Goal: Information Seeking & Learning: Learn about a topic

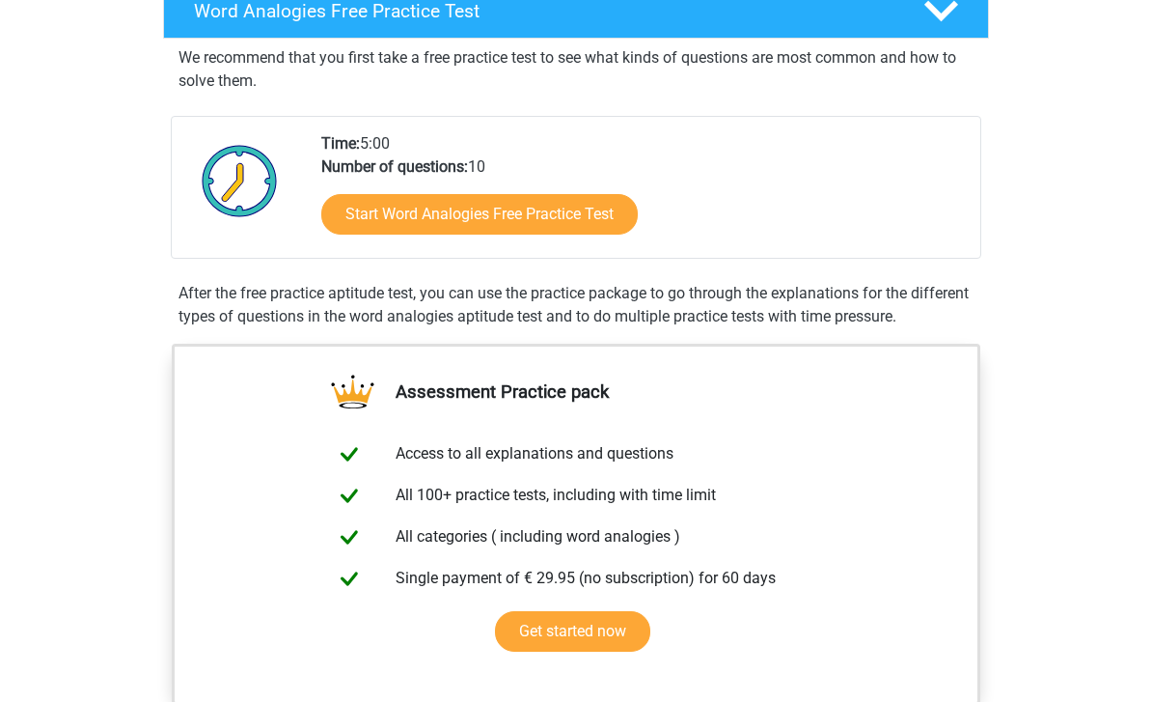
scroll to position [334, 0]
click at [380, 217] on link "Start Word Analogies Free Practice Test" at bounding box center [479, 214] width 317 height 41
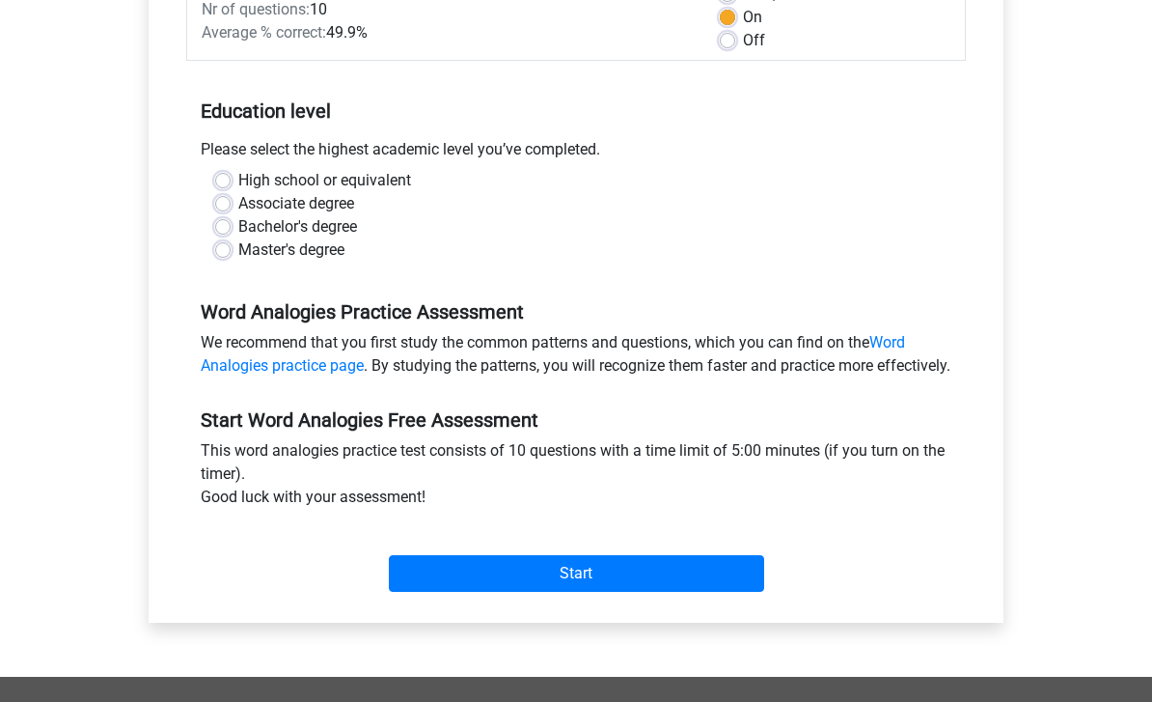
scroll to position [327, 0]
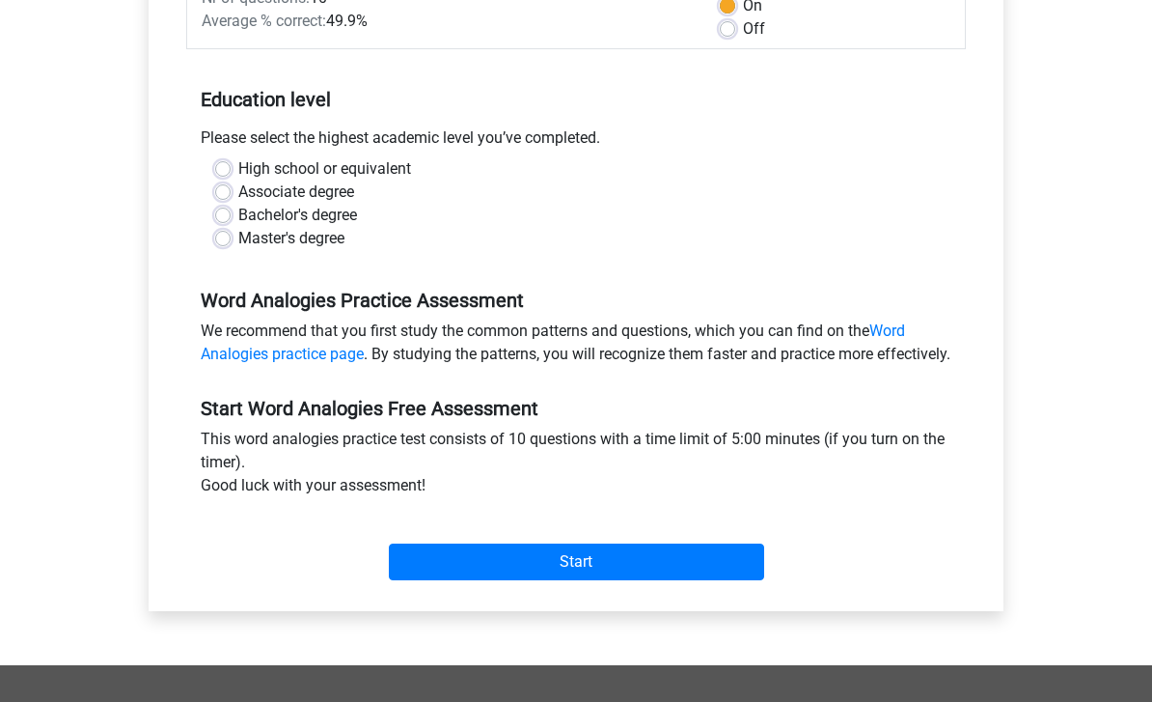
click at [725, 580] on input "Start" at bounding box center [576, 561] width 375 height 37
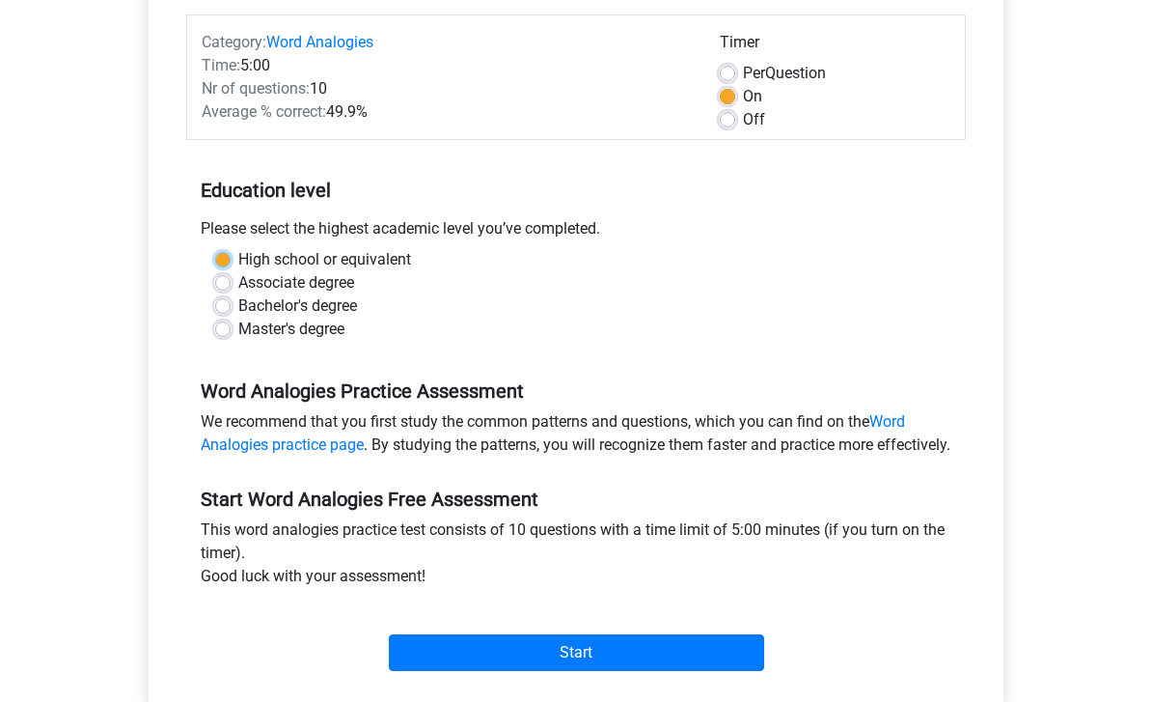
scroll to position [235, 0]
click at [233, 254] on div "High school or equivalent" at bounding box center [576, 260] width 722 height 23
click at [238, 258] on label "High school or equivalent" at bounding box center [324, 260] width 173 height 23
click at [230, 258] on input "High school or equivalent" at bounding box center [222, 258] width 15 height 19
radio input "true"
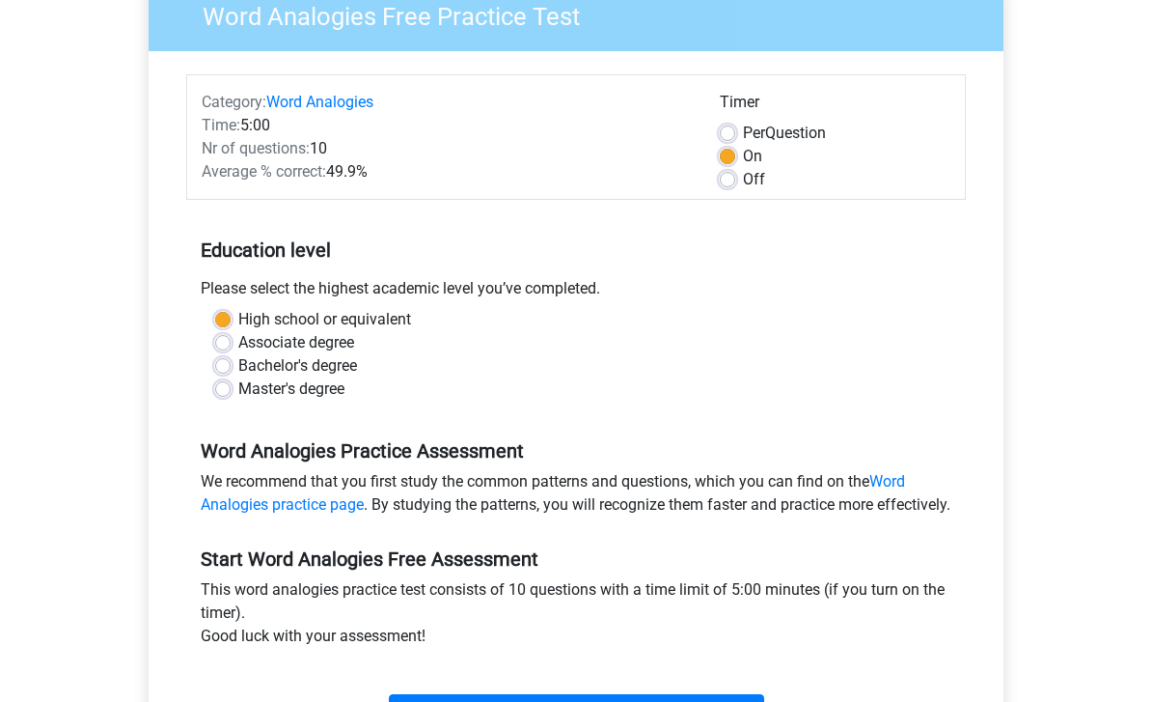
scroll to position [175, 0]
click at [764, 178] on label "Off" at bounding box center [754, 181] width 22 height 23
click at [735, 178] on input "Off" at bounding box center [727, 179] width 15 height 19
radio input "true"
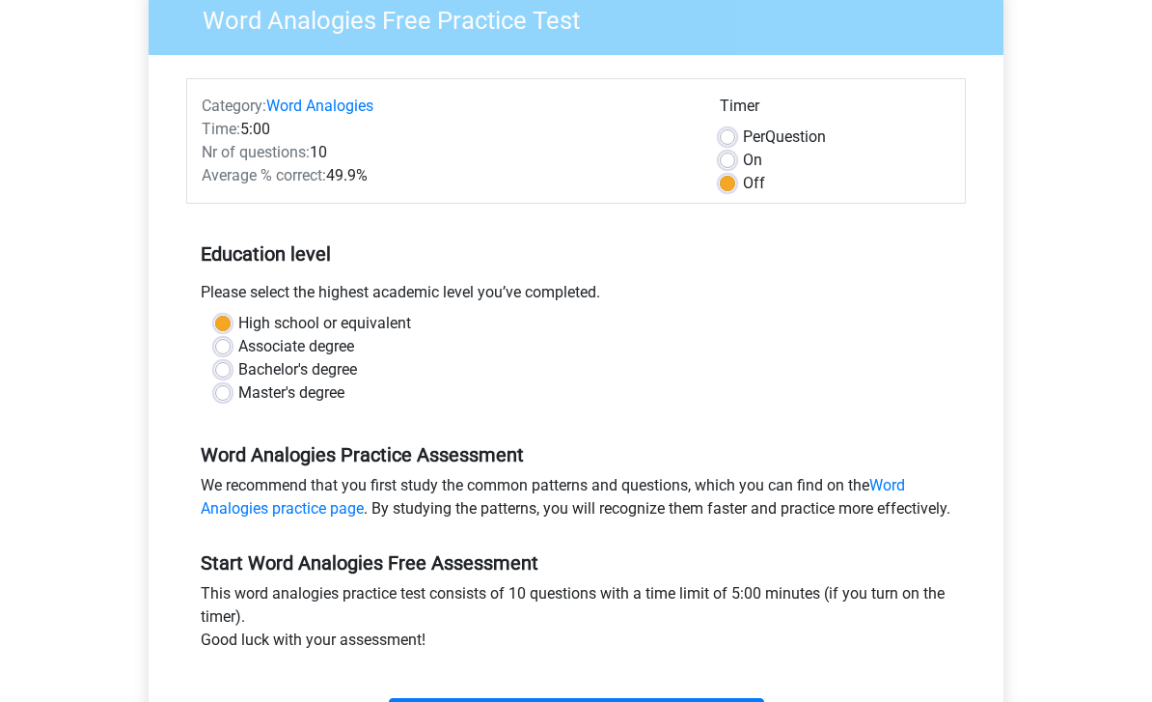
scroll to position [171, 0]
click at [760, 158] on label "On" at bounding box center [752, 162] width 19 height 23
click at [735, 158] on input "On" at bounding box center [727, 160] width 15 height 19
radio input "true"
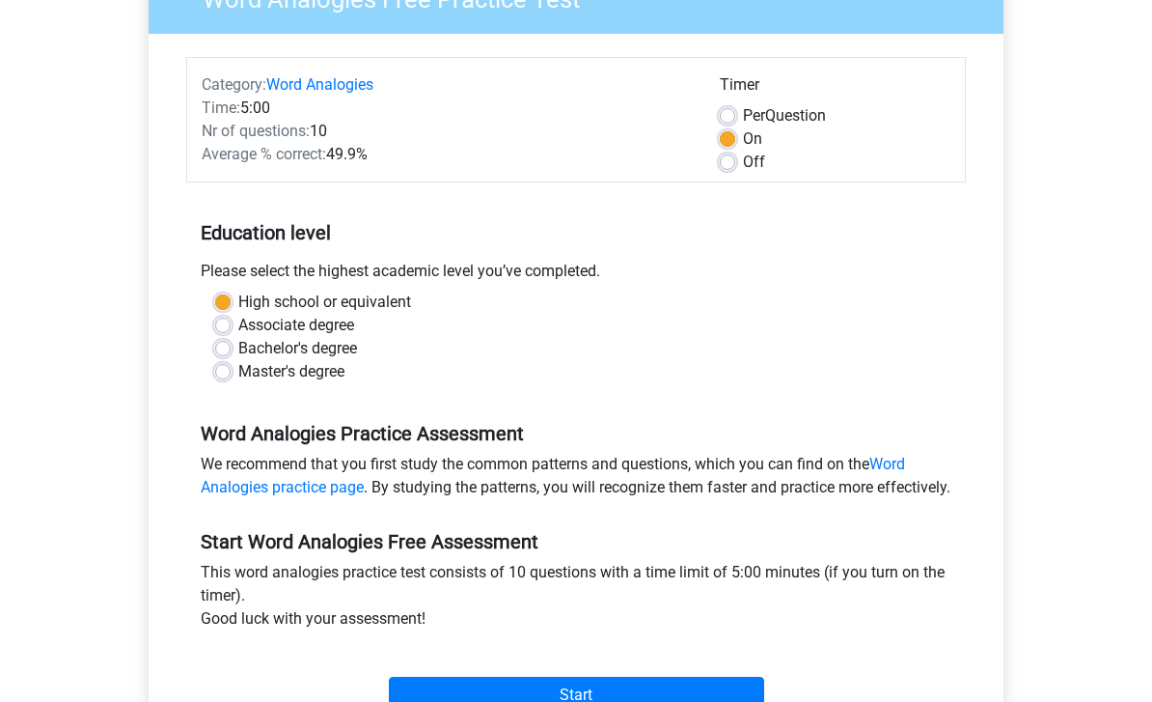
scroll to position [210, 0]
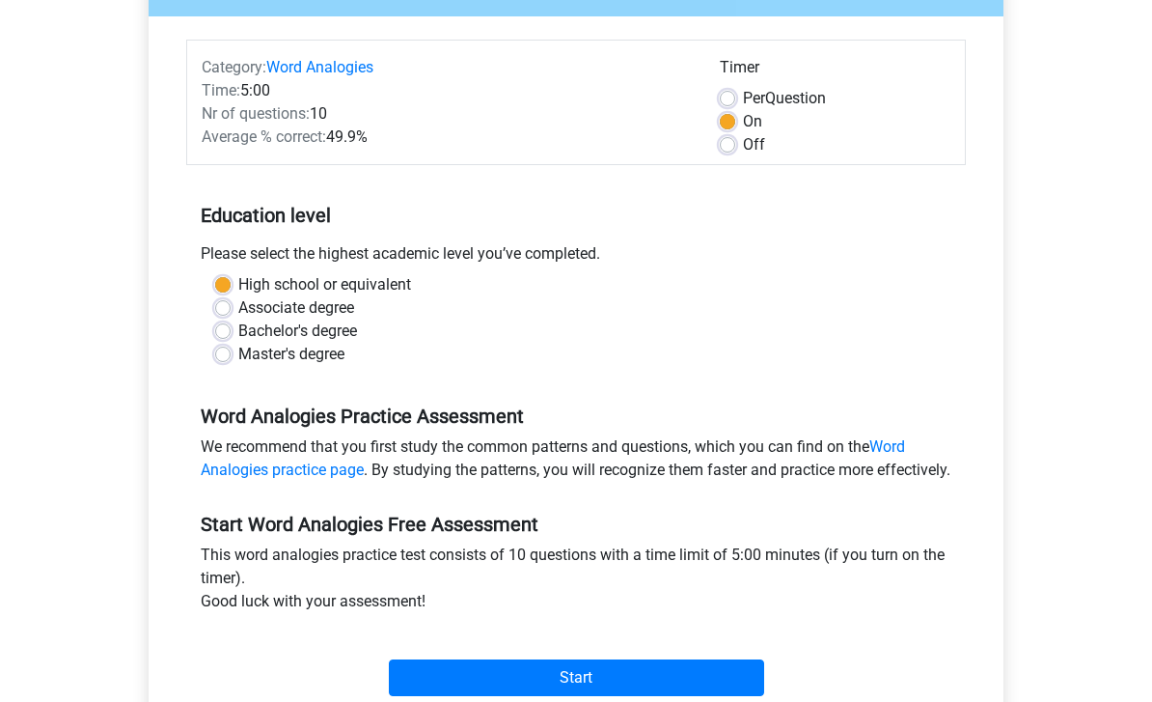
click at [722, 690] on input "Start" at bounding box center [576, 678] width 375 height 37
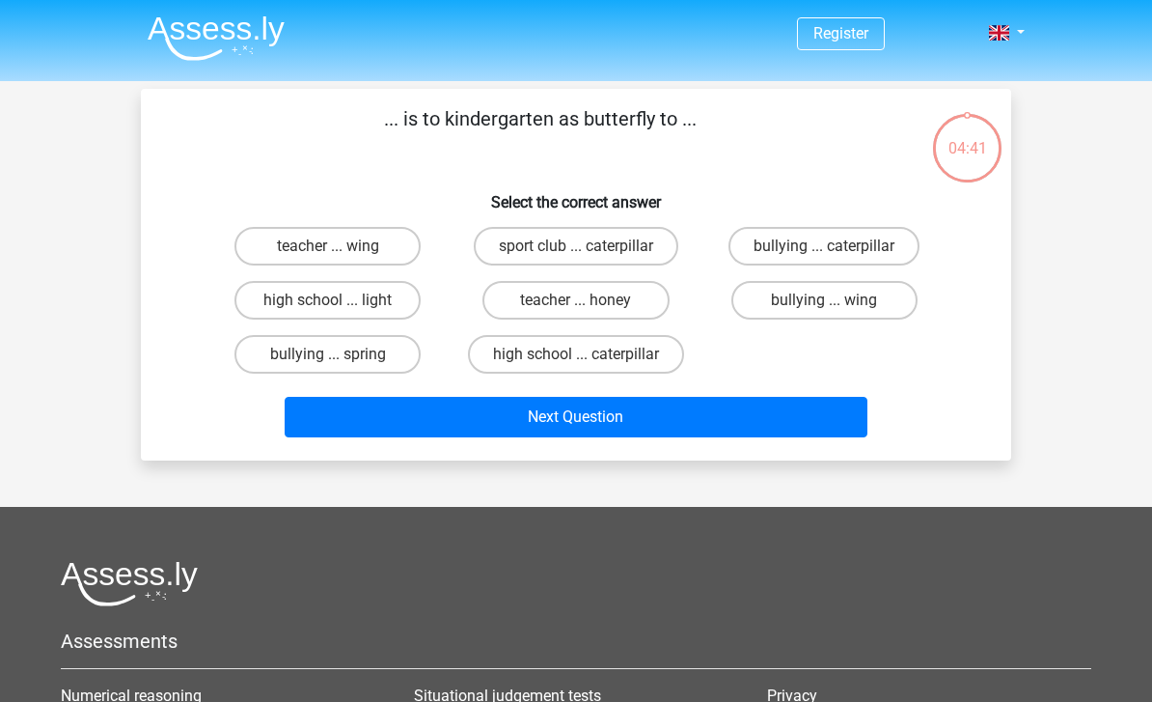
click at [578, 354] on label "high school ... caterpillar" at bounding box center [576, 354] width 216 height 39
click at [578, 354] on input "high school ... caterpillar" at bounding box center [582, 360] width 13 height 13
radio input "true"
click at [575, 419] on button "Next Question" at bounding box center [577, 417] width 584 height 41
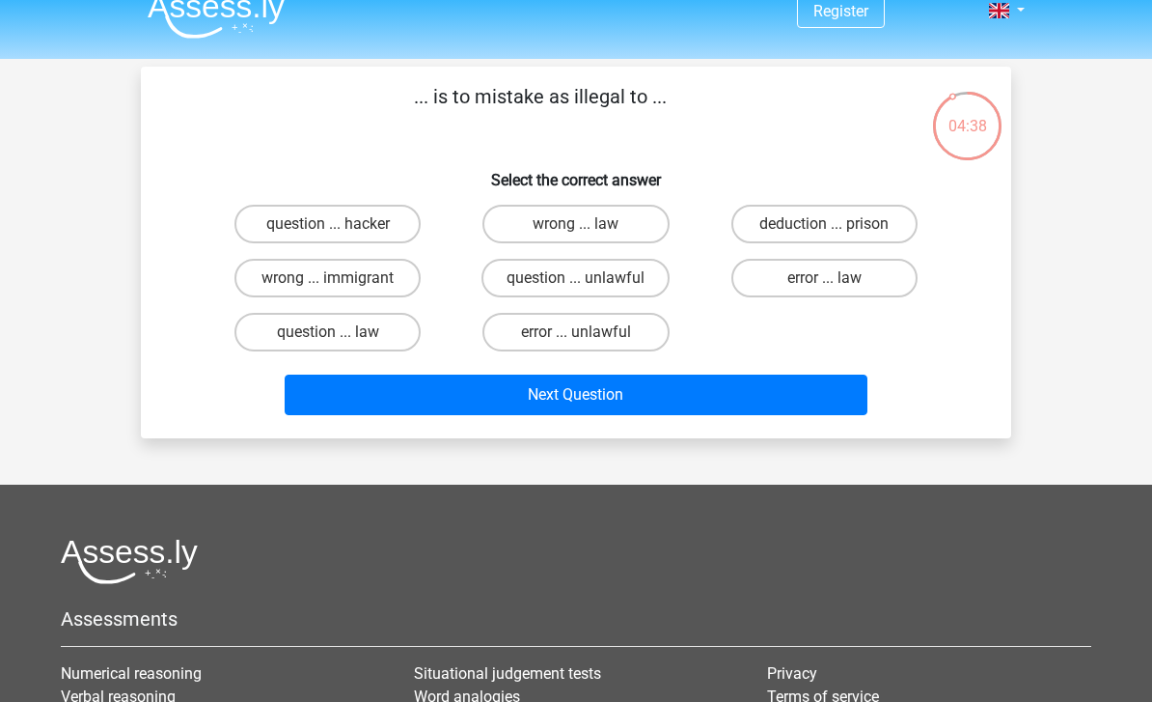
scroll to position [22, 0]
click at [562, 336] on label "error ... unlawful" at bounding box center [576, 332] width 186 height 39
click at [576, 336] on input "error ... unlawful" at bounding box center [582, 338] width 13 height 13
radio input "true"
click at [565, 395] on button "Next Question" at bounding box center [577, 394] width 584 height 41
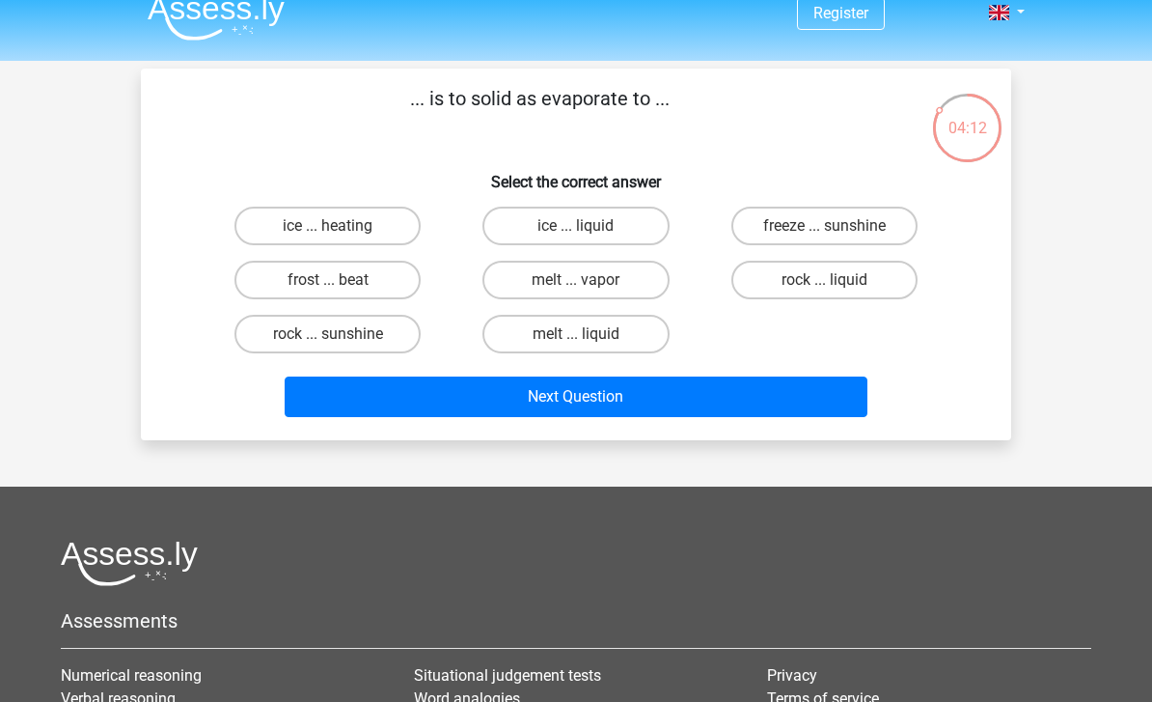
scroll to position [18, 0]
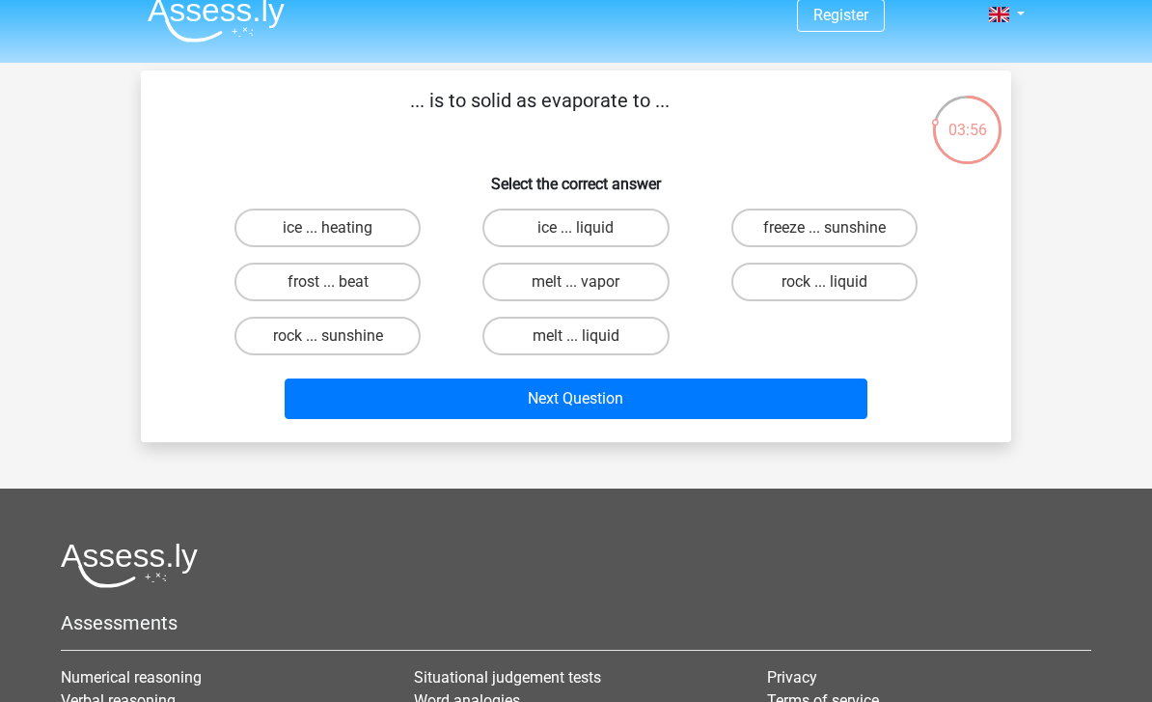
click at [578, 324] on label "melt ... liquid" at bounding box center [576, 336] width 186 height 39
click at [578, 336] on input "melt ... liquid" at bounding box center [582, 342] width 13 height 13
radio input "true"
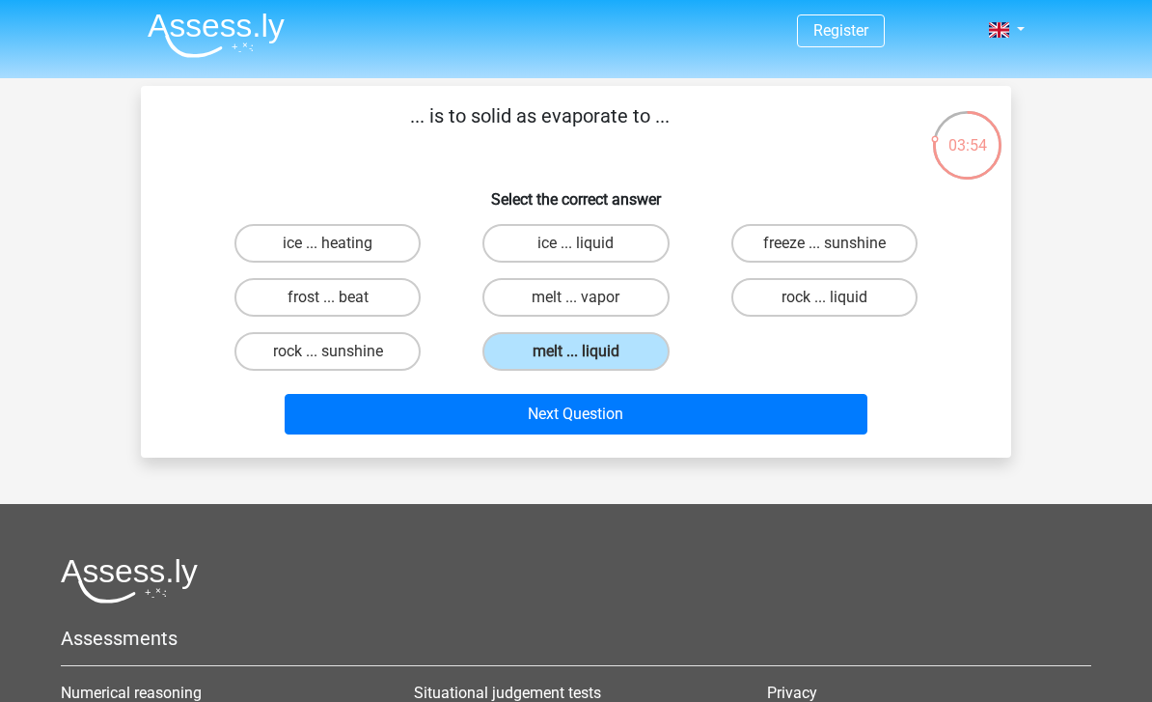
scroll to position [0, 0]
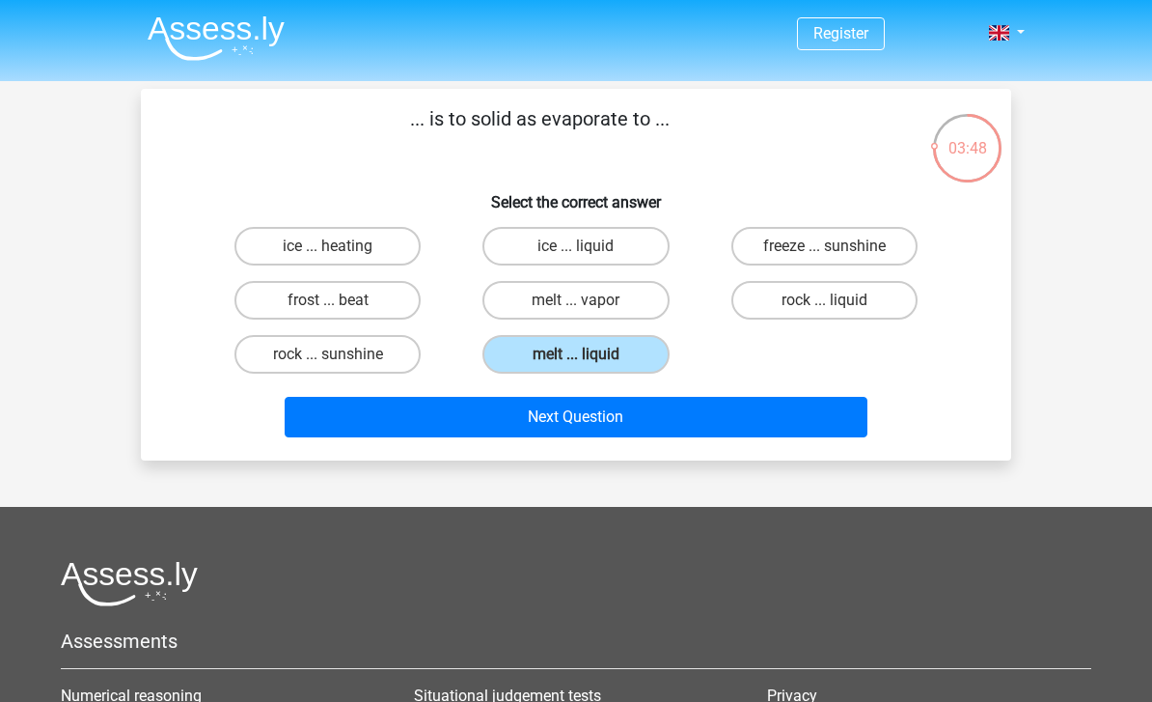
click at [581, 418] on button "Next Question" at bounding box center [577, 417] width 584 height 41
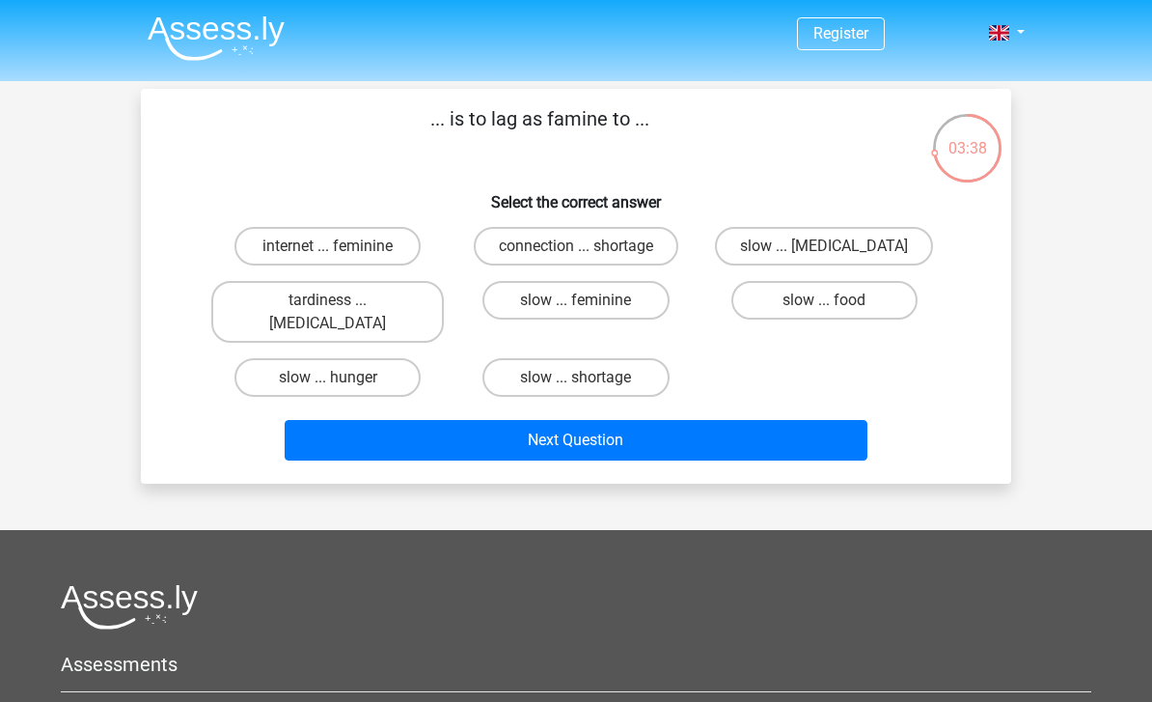
click at [667, 239] on label "connection ... shortage" at bounding box center [576, 246] width 205 height 39
click at [589, 246] on input "connection ... shortage" at bounding box center [582, 252] width 13 height 13
radio input "true"
click at [786, 420] on button "Next Question" at bounding box center [577, 440] width 584 height 41
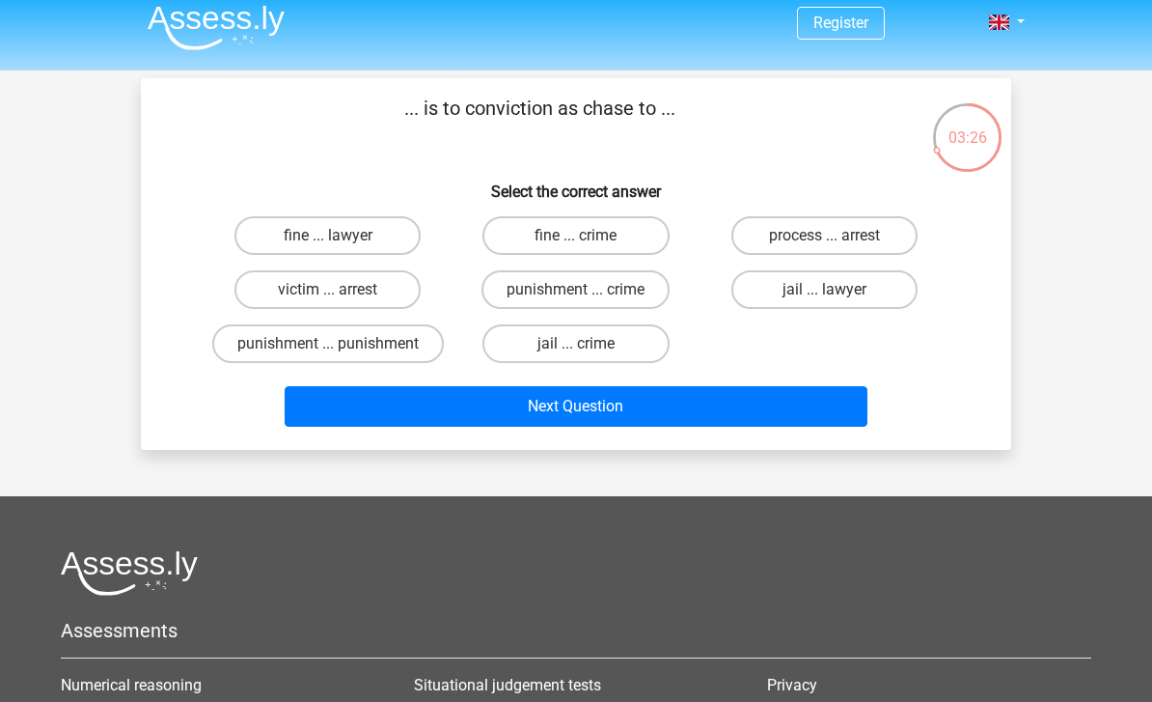
scroll to position [10, 0]
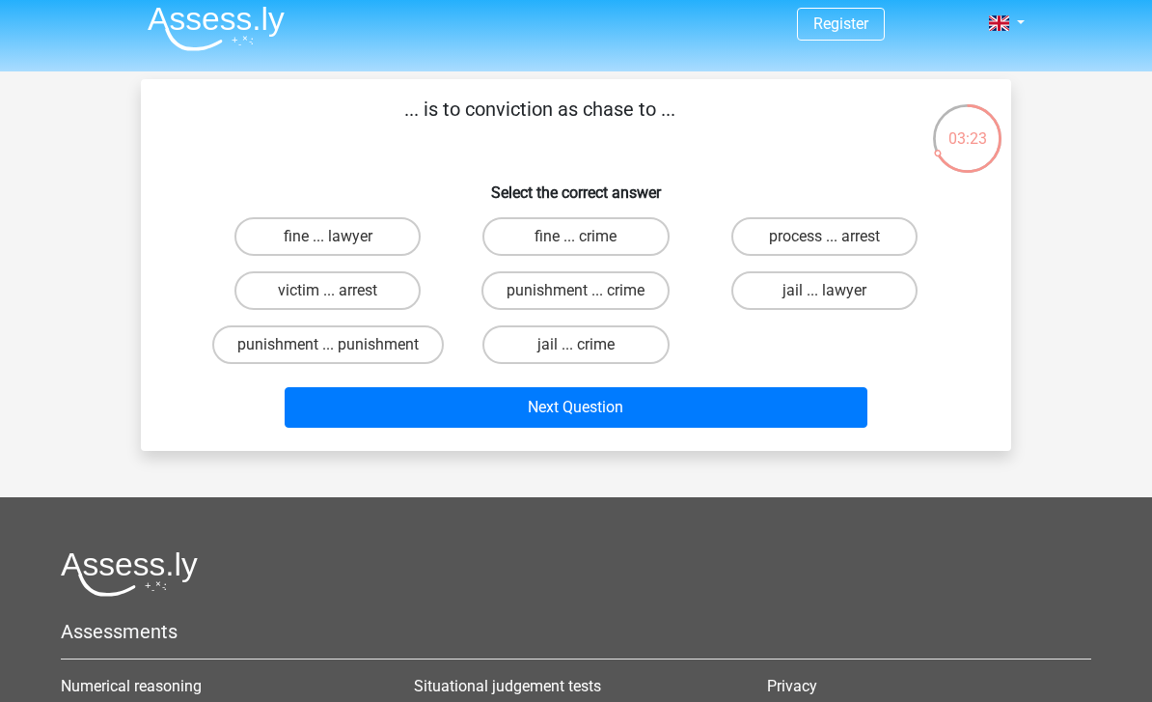
click at [517, 304] on label "punishment ... crime" at bounding box center [576, 290] width 188 height 39
click at [576, 303] on input "punishment ... crime" at bounding box center [582, 296] width 13 height 13
radio input "true"
click at [845, 406] on button "Next Question" at bounding box center [577, 407] width 584 height 41
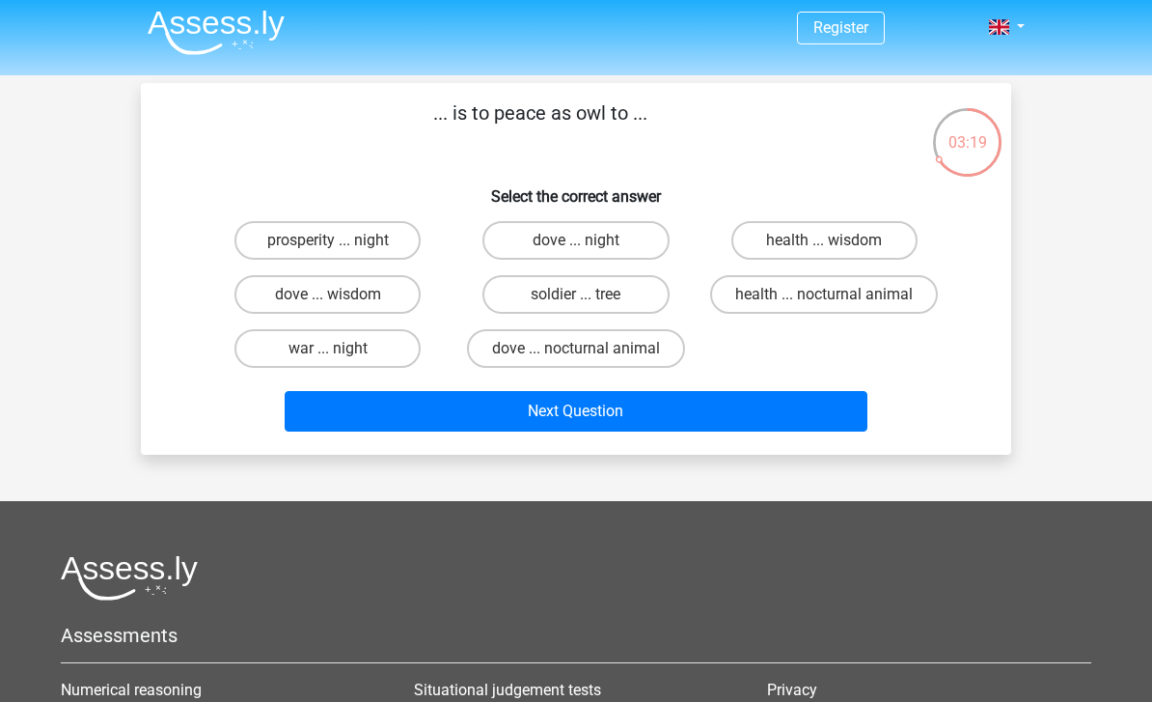
scroll to position [0, 0]
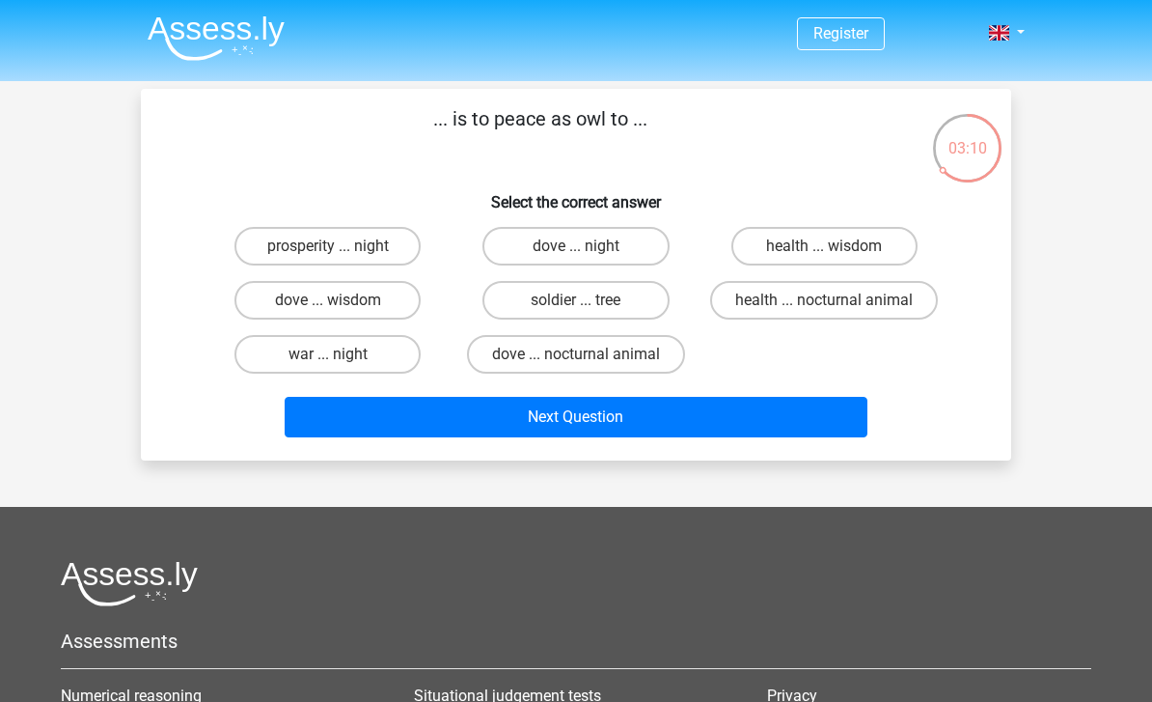
click at [285, 303] on label "dove ... wisdom" at bounding box center [328, 300] width 186 height 39
click at [328, 303] on input "dove ... wisdom" at bounding box center [334, 306] width 13 height 13
radio input "true"
click at [834, 422] on button "Next Question" at bounding box center [577, 417] width 584 height 41
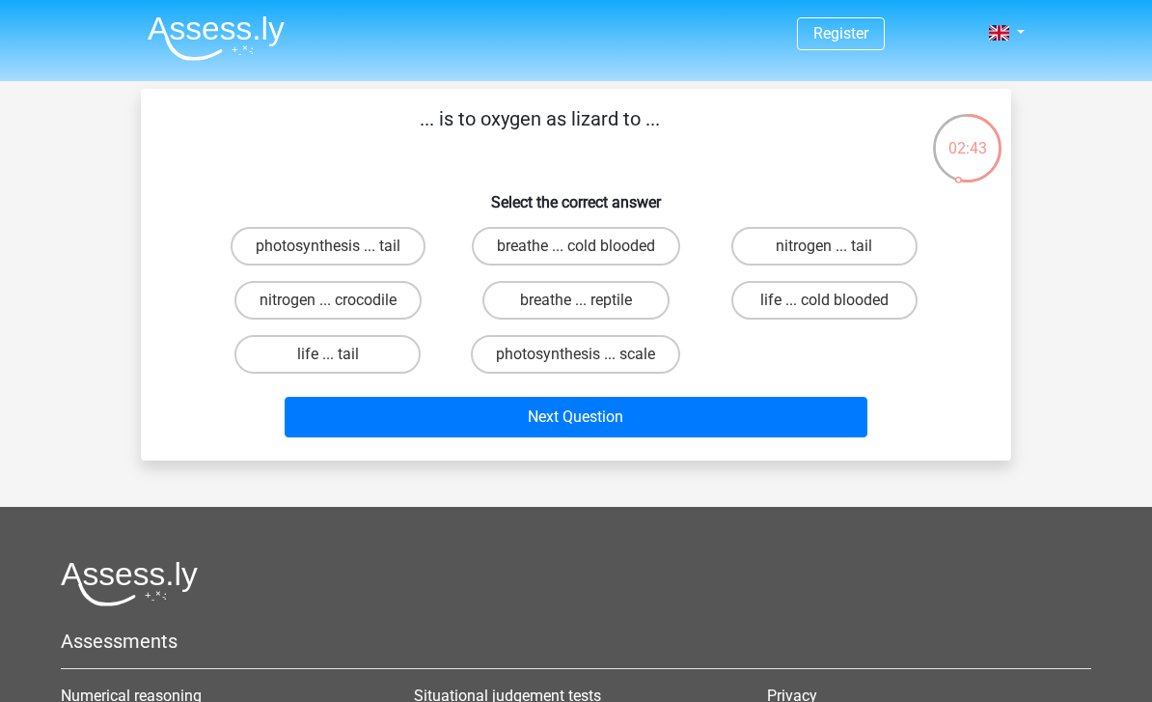
click at [519, 249] on label "breathe ... cold blooded" at bounding box center [576, 246] width 208 height 39
click at [576, 249] on input "breathe ... cold blooded" at bounding box center [582, 252] width 13 height 13
radio input "true"
click at [825, 419] on button "Next Question" at bounding box center [577, 417] width 584 height 41
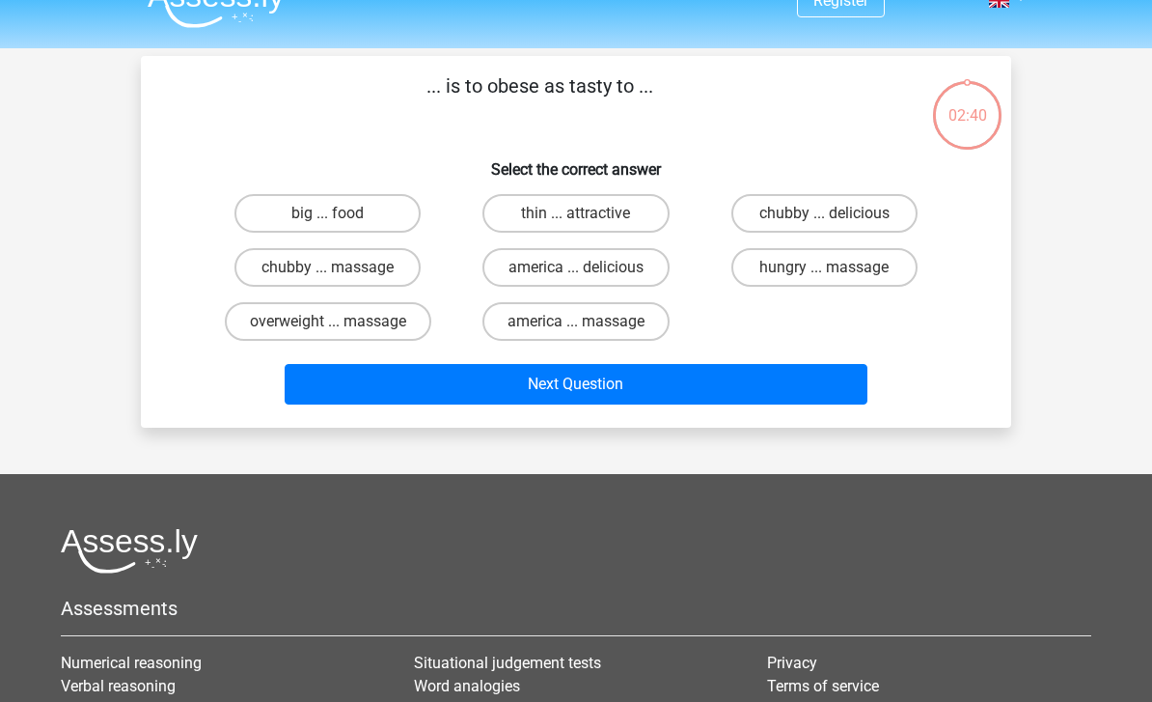
scroll to position [28, 0]
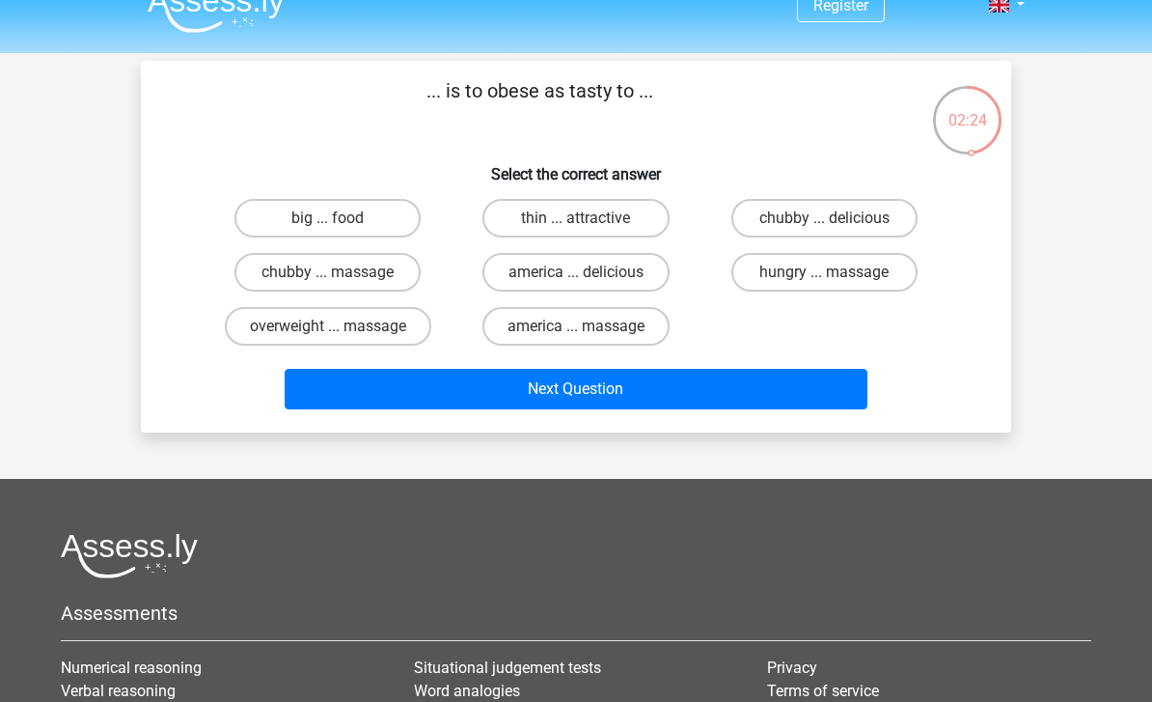
click at [871, 223] on label "chubby ... delicious" at bounding box center [825, 218] width 186 height 39
click at [837, 223] on input "chubby ... delicious" at bounding box center [830, 224] width 13 height 13
radio input "true"
click at [803, 390] on button "Next Question" at bounding box center [577, 389] width 584 height 41
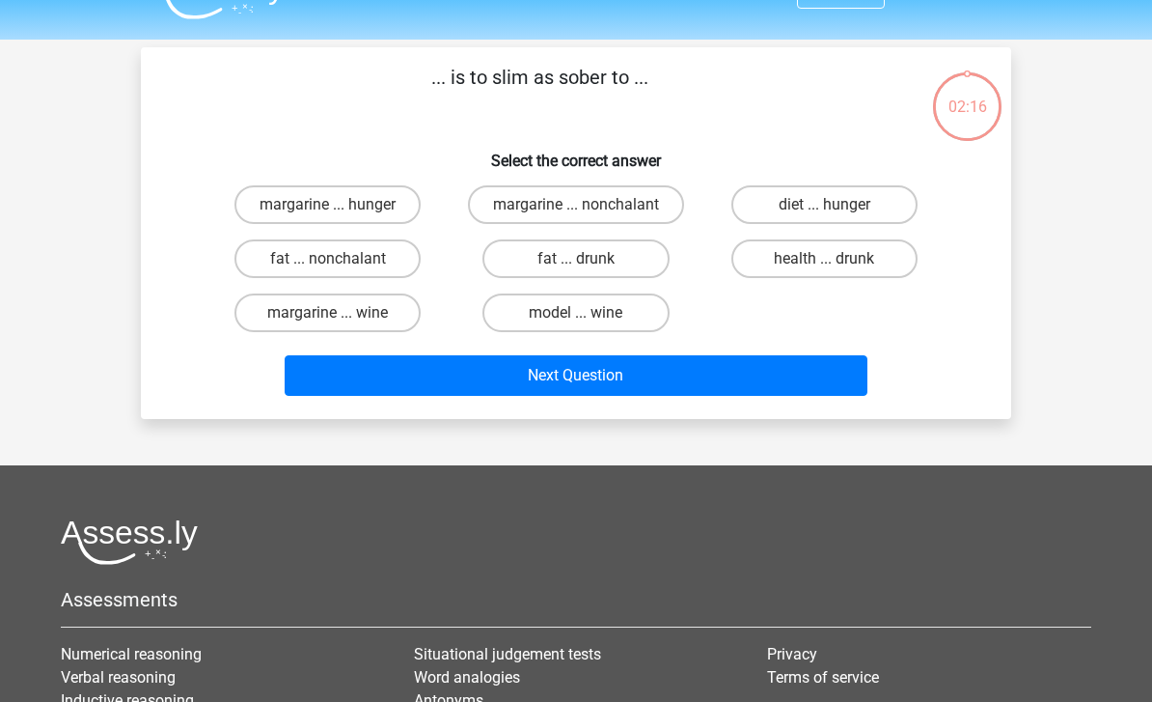
scroll to position [36, 0]
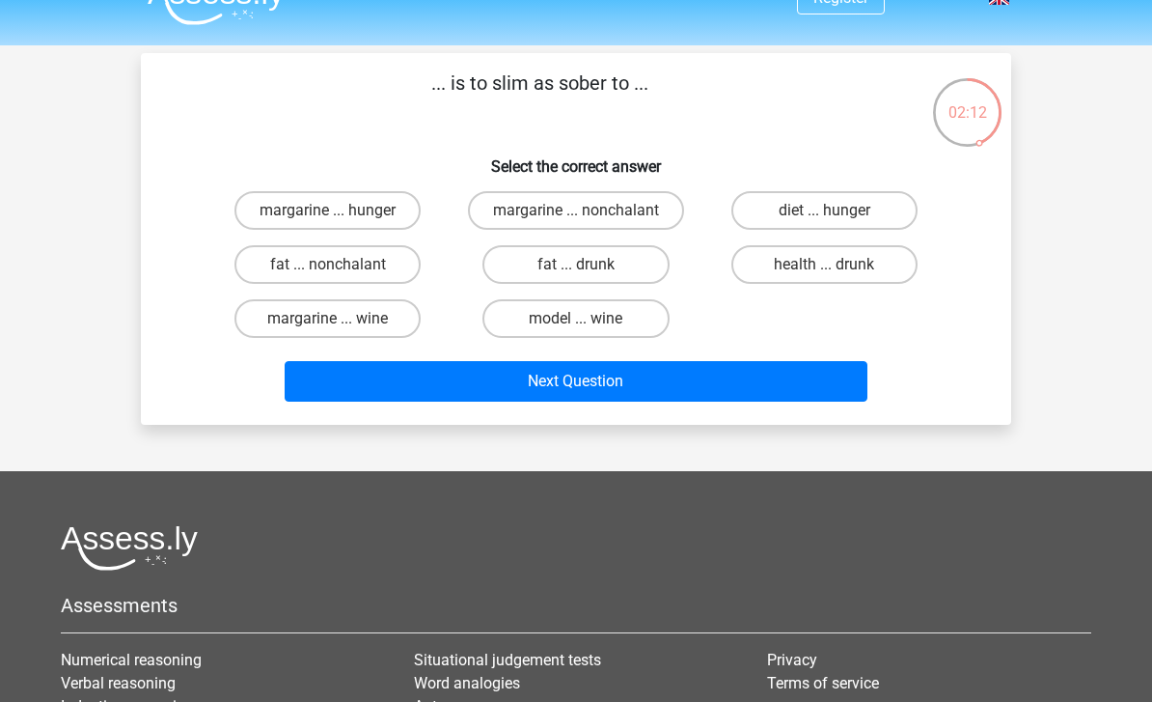
click at [527, 262] on label "fat ... drunk" at bounding box center [576, 264] width 186 height 39
click at [576, 264] on input "fat ... drunk" at bounding box center [582, 270] width 13 height 13
radio input "true"
click at [545, 370] on button "Next Question" at bounding box center [577, 381] width 584 height 41
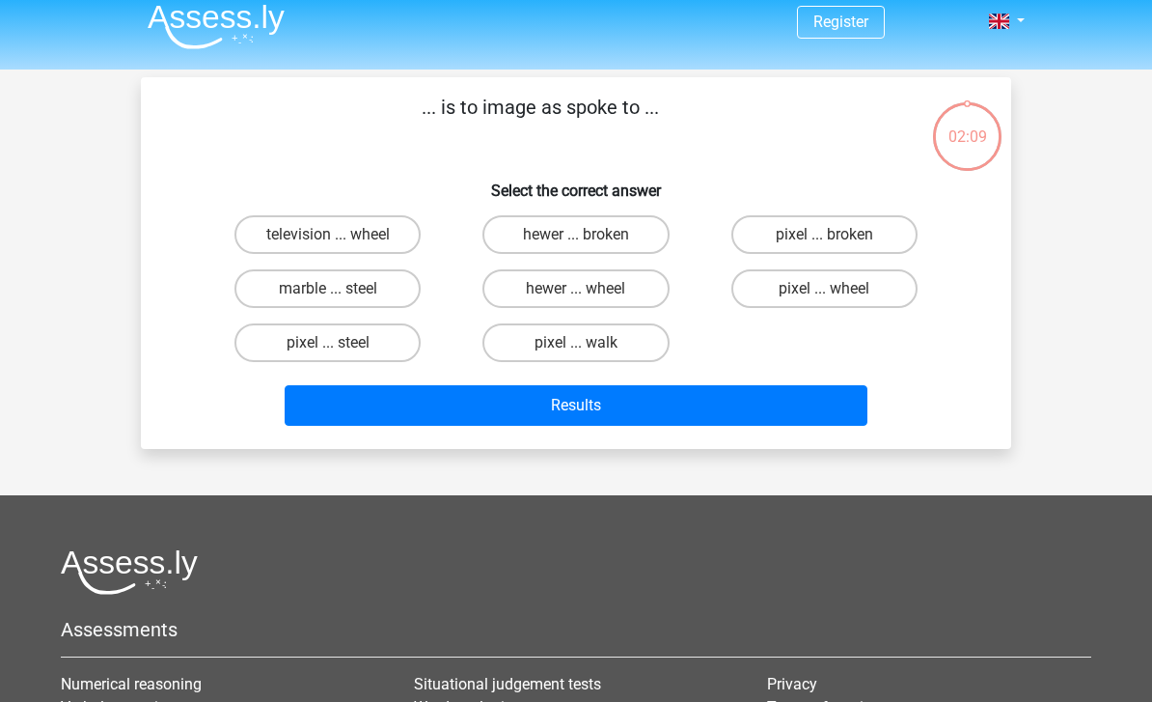
scroll to position [0, 0]
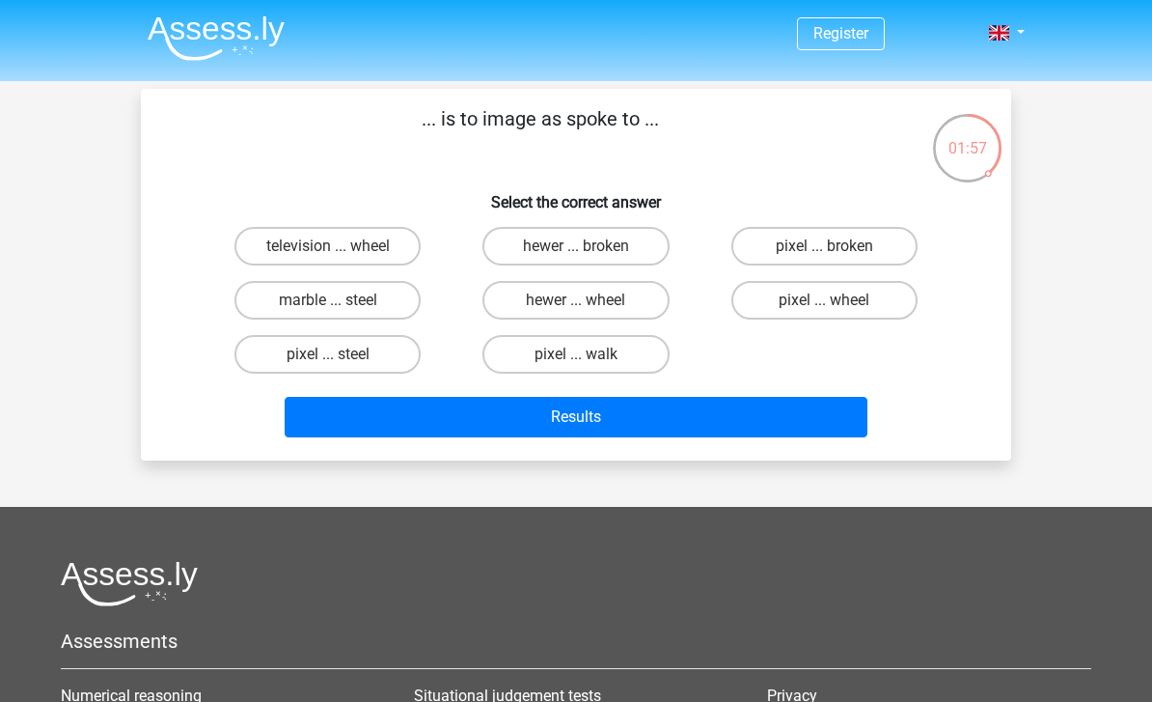
click at [336, 365] on input "pixel ... steel" at bounding box center [334, 360] width 13 height 13
radio input "true"
click at [804, 418] on button "Results" at bounding box center [577, 417] width 584 height 41
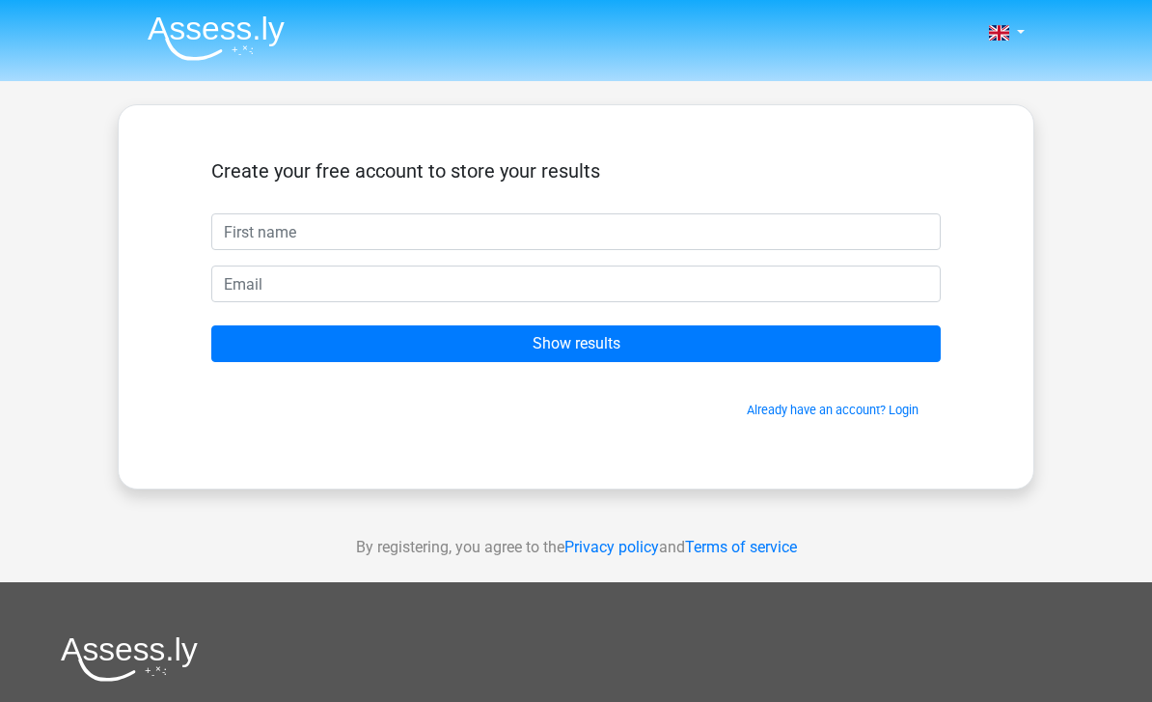
click at [895, 238] on input "text" at bounding box center [576, 231] width 730 height 37
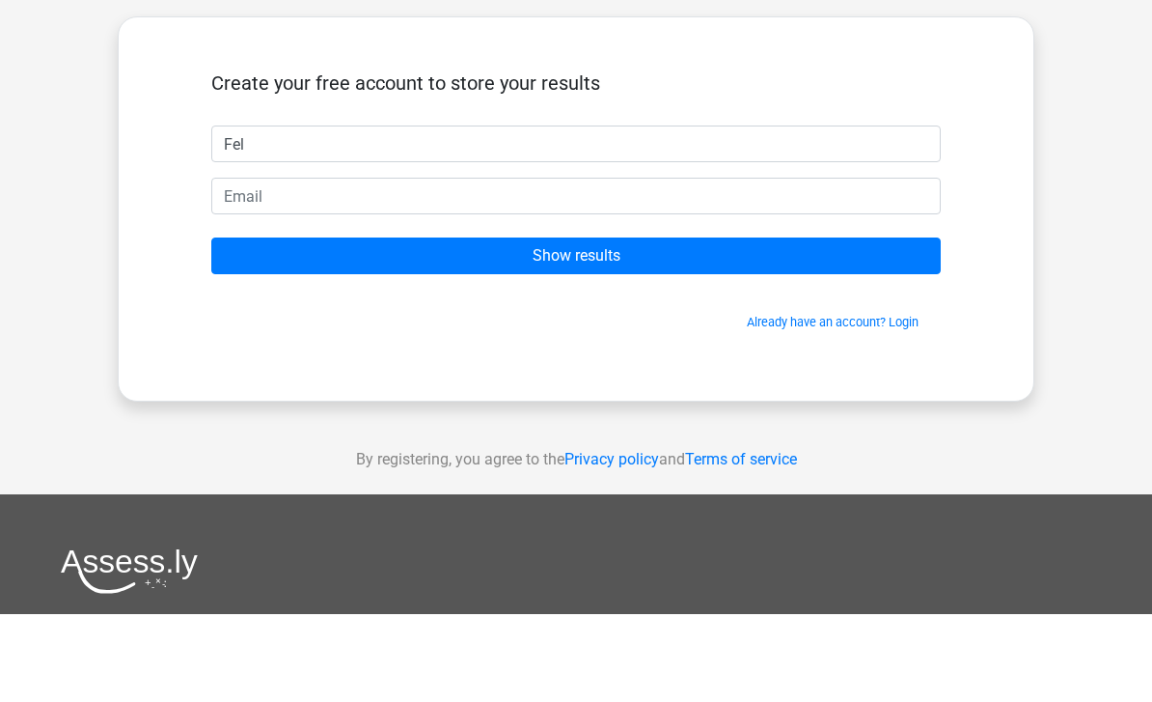
scroll to position [88, 0]
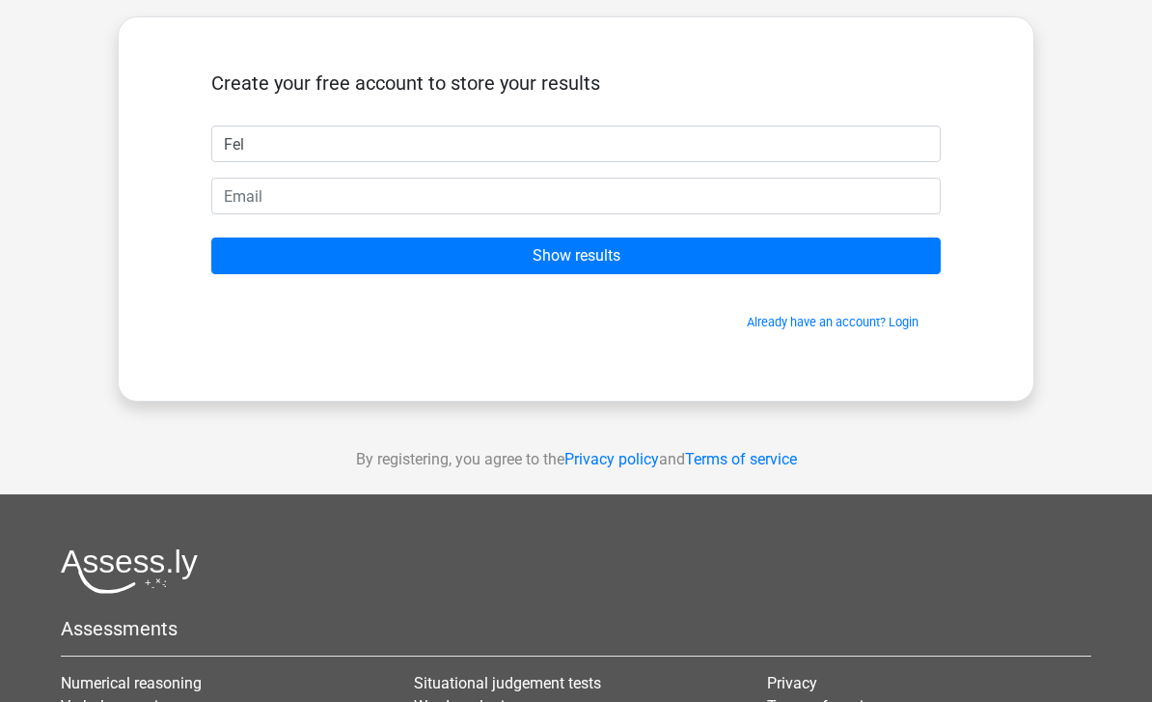
click at [342, 272] on input "Show results" at bounding box center [576, 255] width 730 height 37
click at [348, 242] on input "Show results" at bounding box center [576, 255] width 730 height 37
click at [354, 259] on input "Show results" at bounding box center [576, 255] width 730 height 37
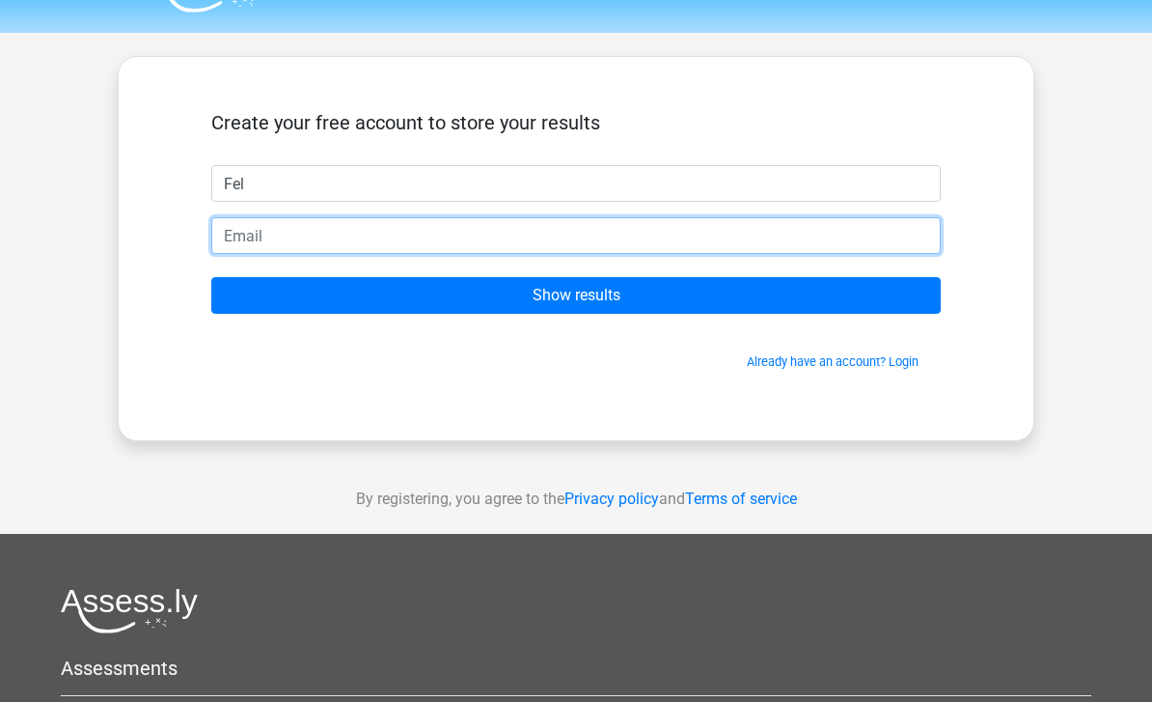
scroll to position [41, 0]
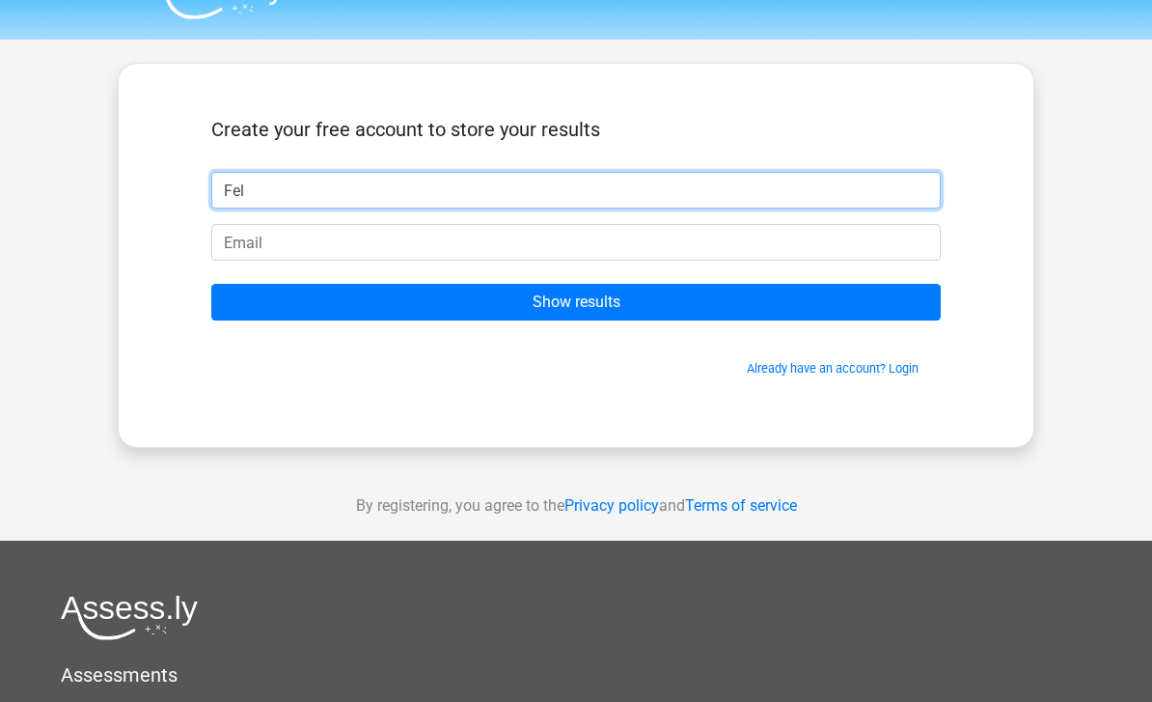
click at [285, 194] on input "Fel" at bounding box center [576, 191] width 730 height 37
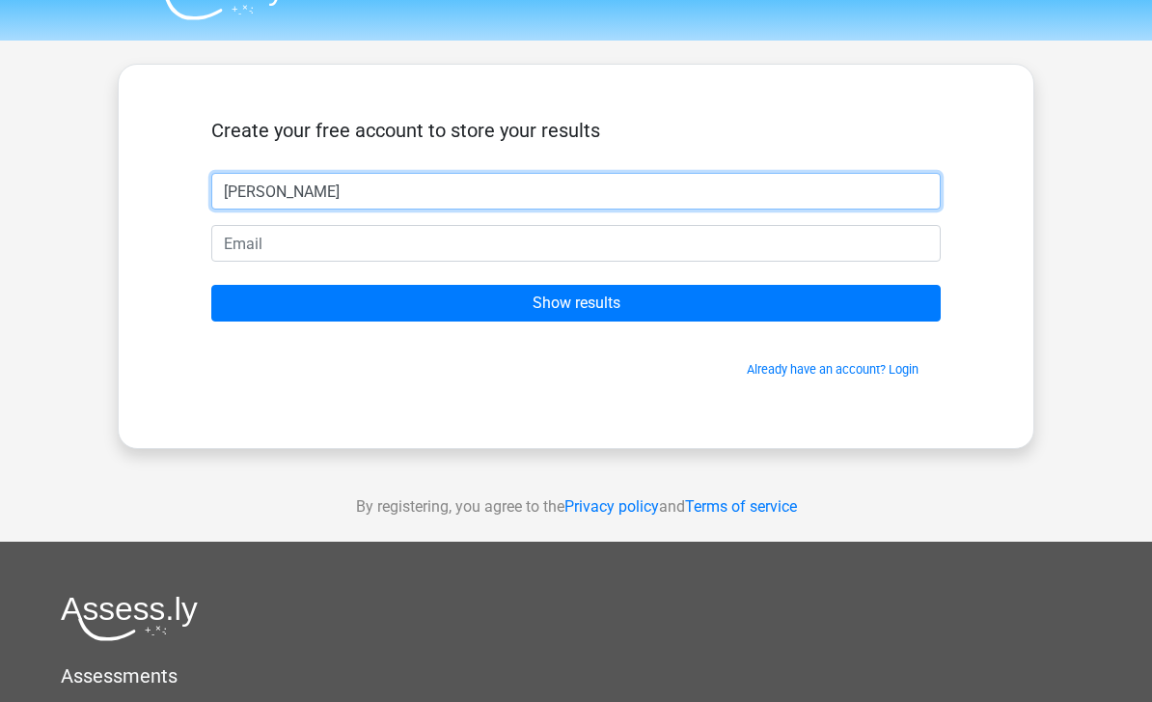
type input "[PERSON_NAME]"
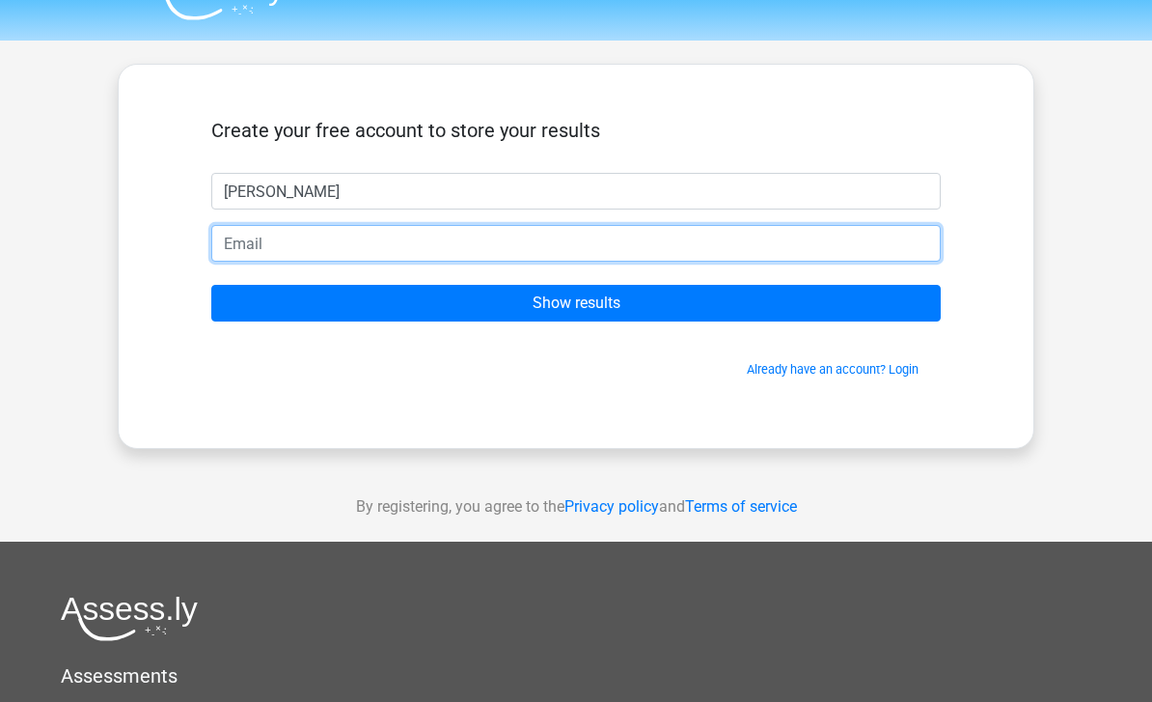
click at [263, 251] on input "email" at bounding box center [576, 243] width 730 height 37
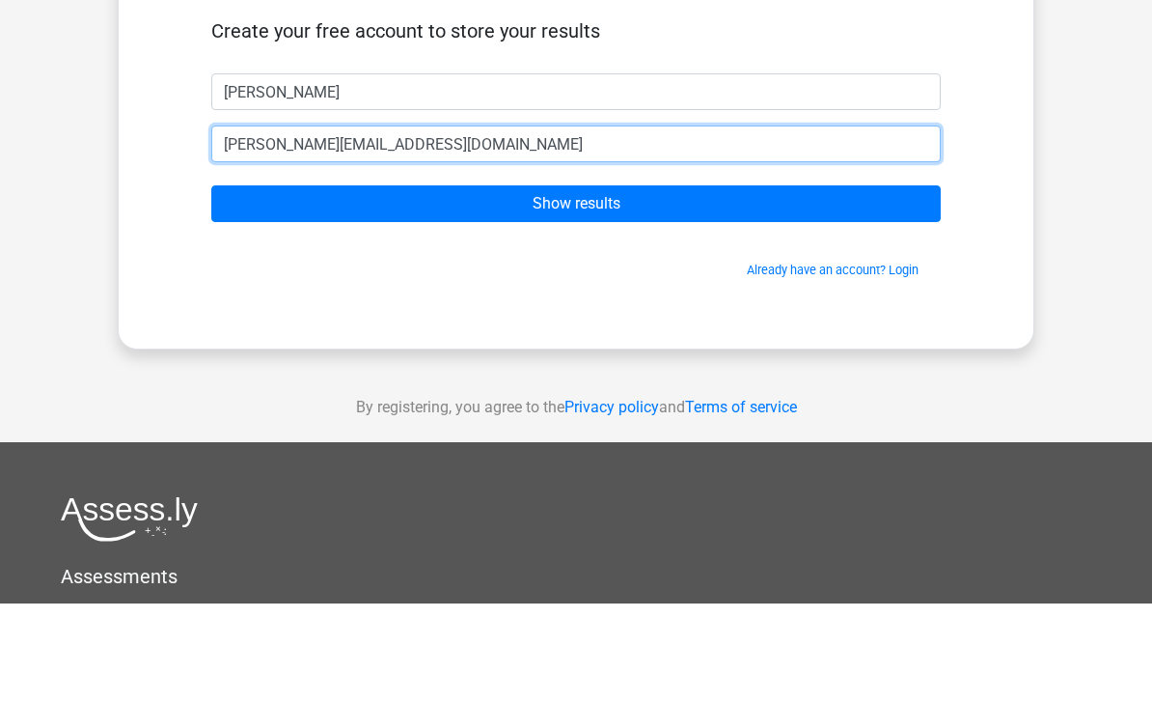
type input "[PERSON_NAME][EMAIL_ADDRESS][DOMAIN_NAME]"
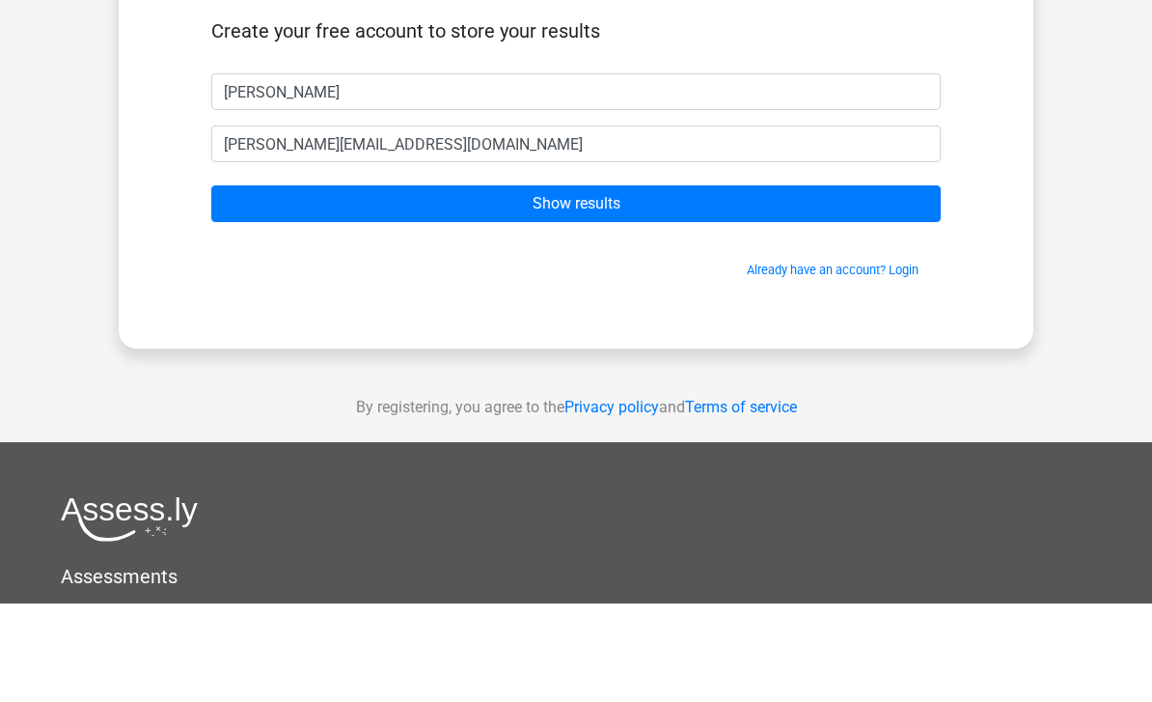
click at [384, 285] on input "Show results" at bounding box center [576, 303] width 730 height 37
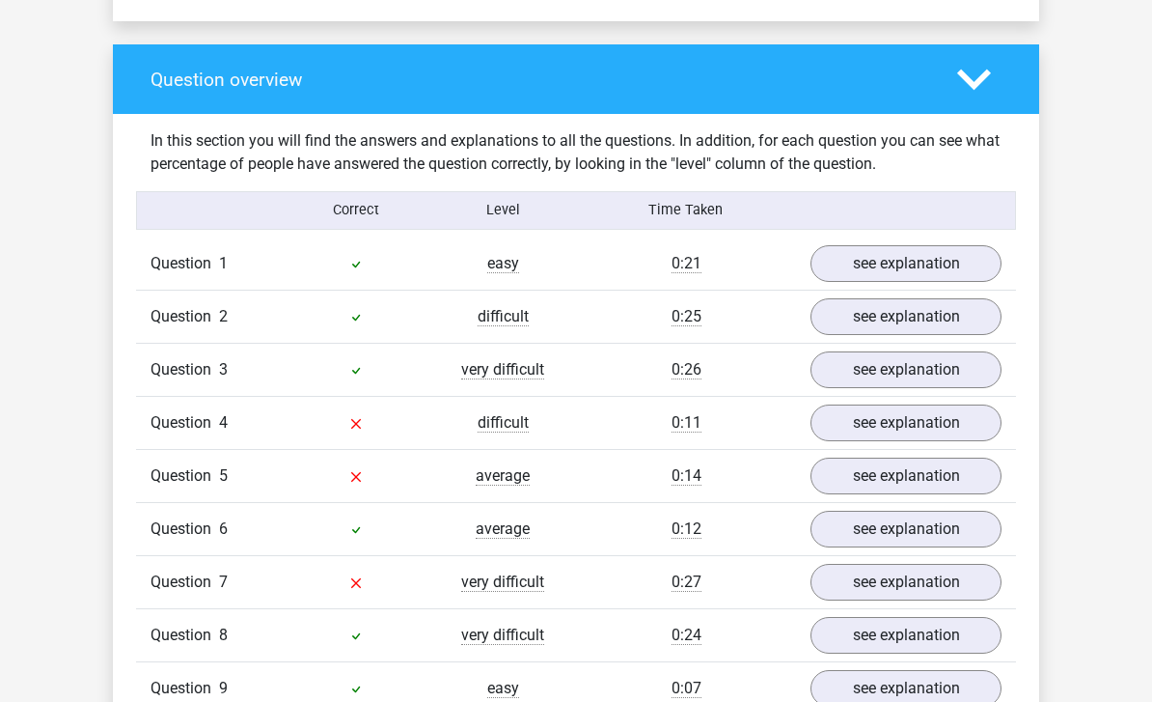
scroll to position [1373, 0]
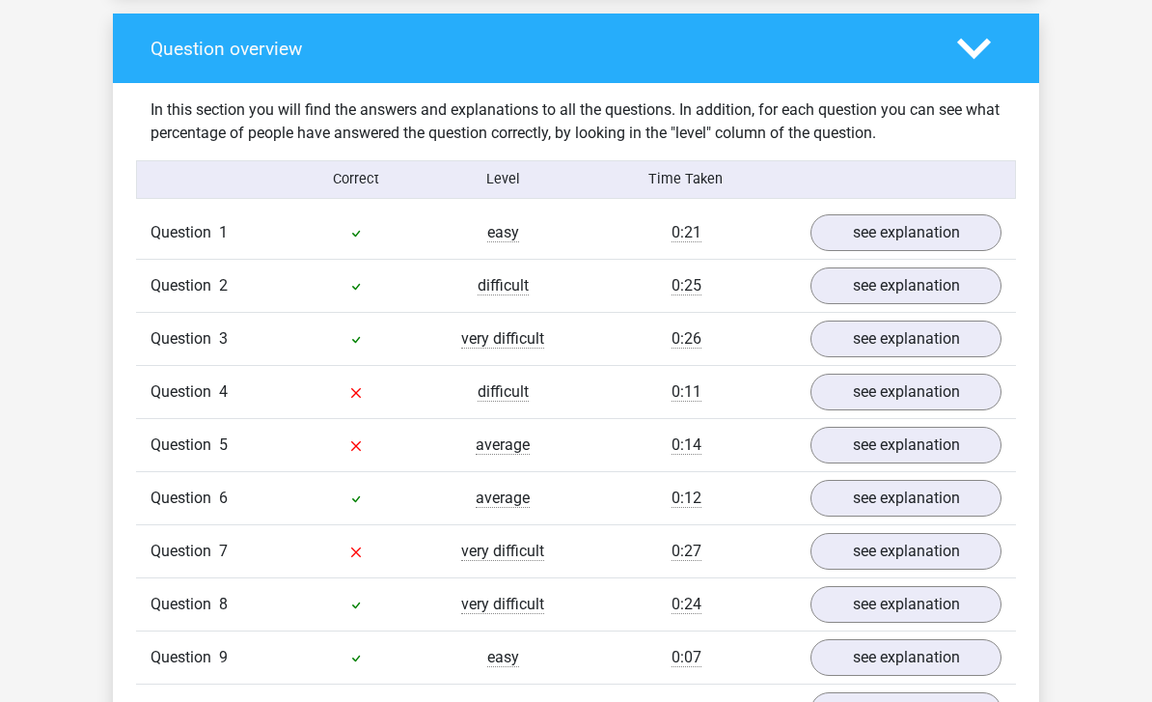
click at [967, 230] on link "see explanation" at bounding box center [906, 232] width 191 height 37
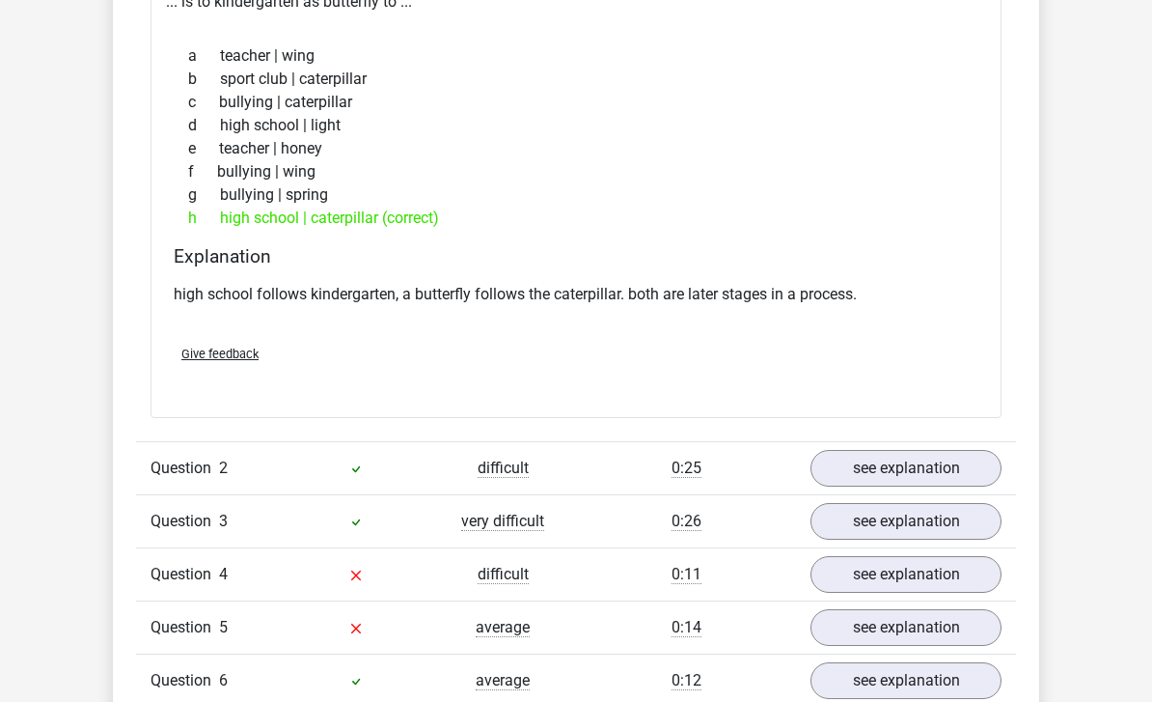
click at [945, 475] on link "see explanation" at bounding box center [906, 468] width 191 height 37
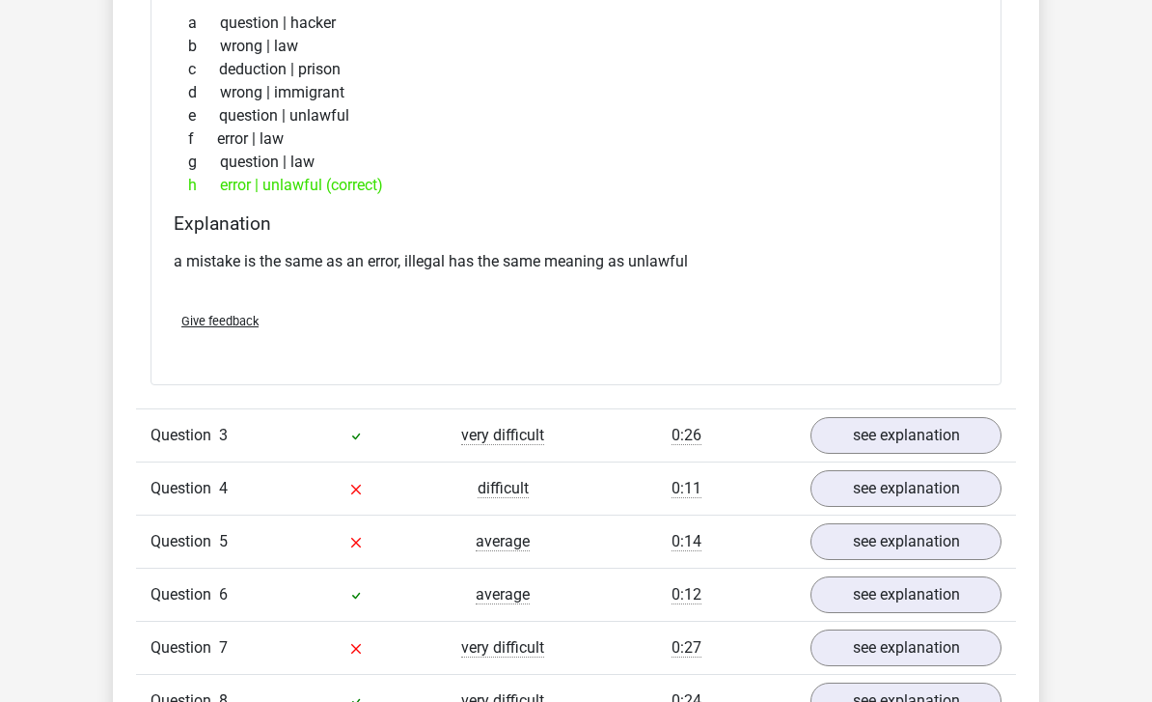
scroll to position [2242, 0]
click at [947, 435] on link "see explanation" at bounding box center [906, 435] width 191 height 37
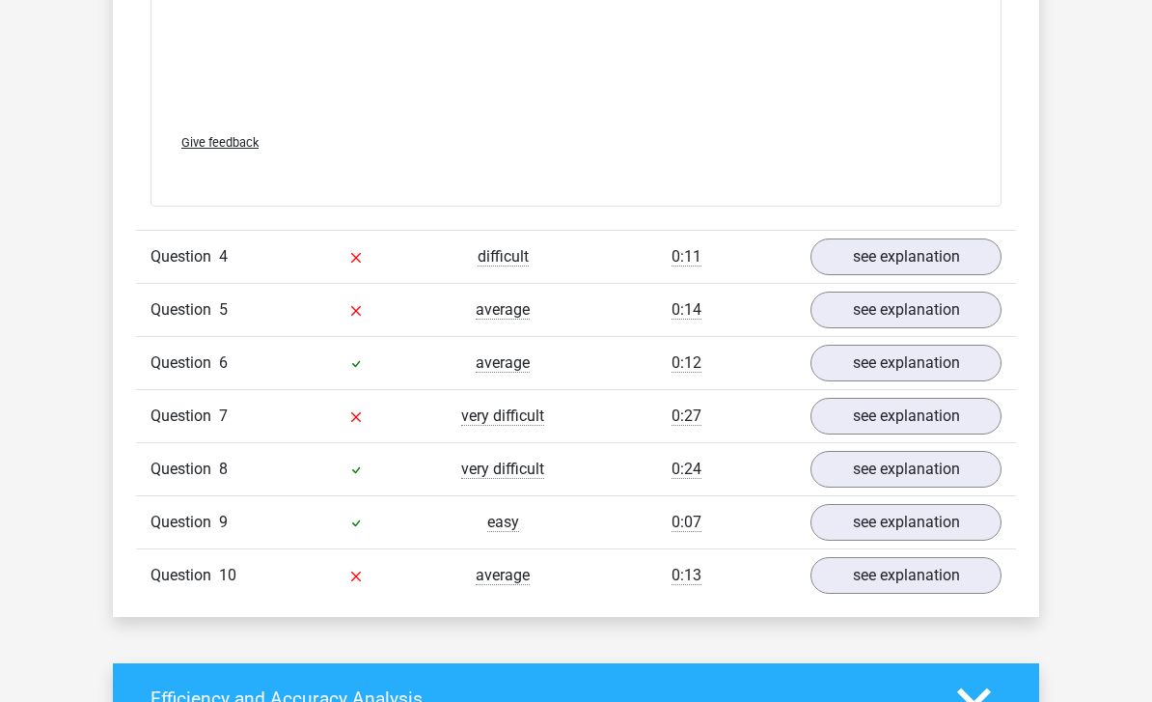
scroll to position [3495, 0]
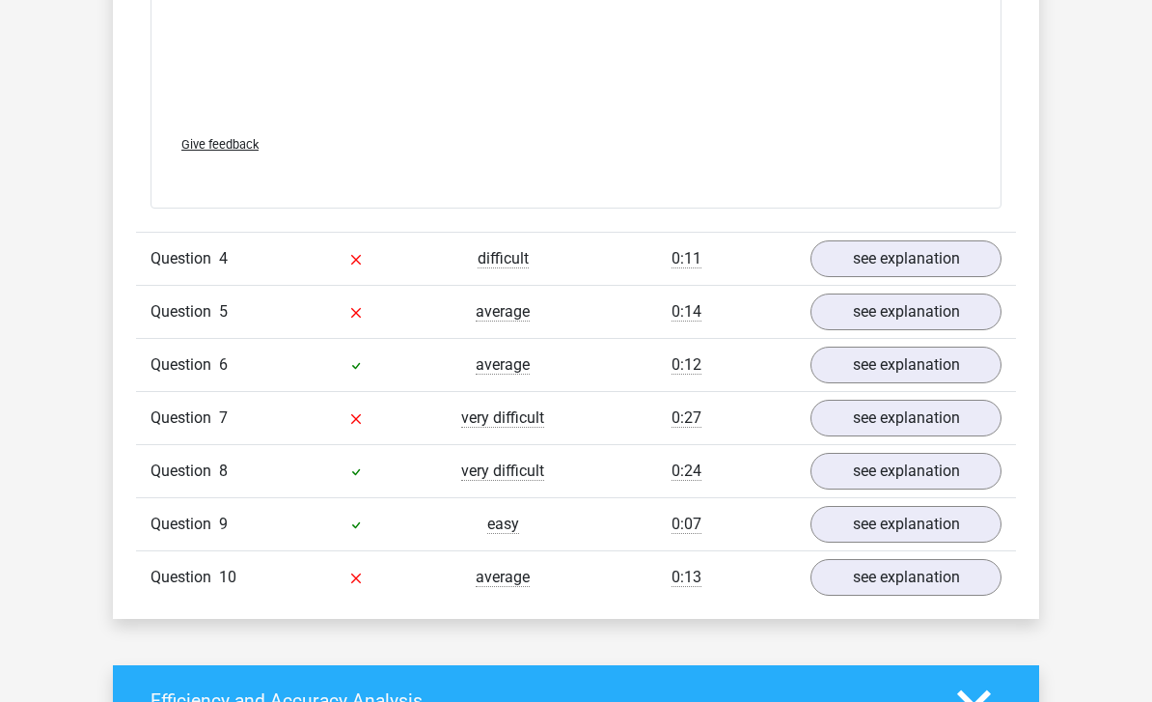
click at [948, 259] on link "see explanation" at bounding box center [906, 258] width 191 height 37
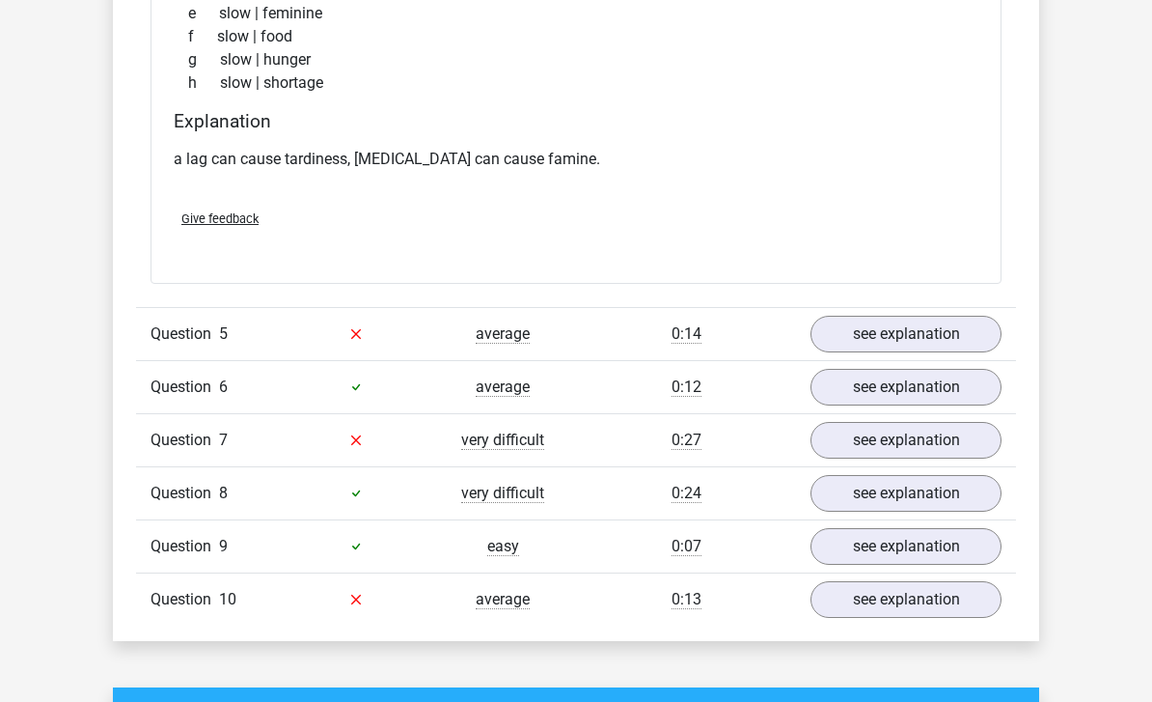
scroll to position [3939, 0]
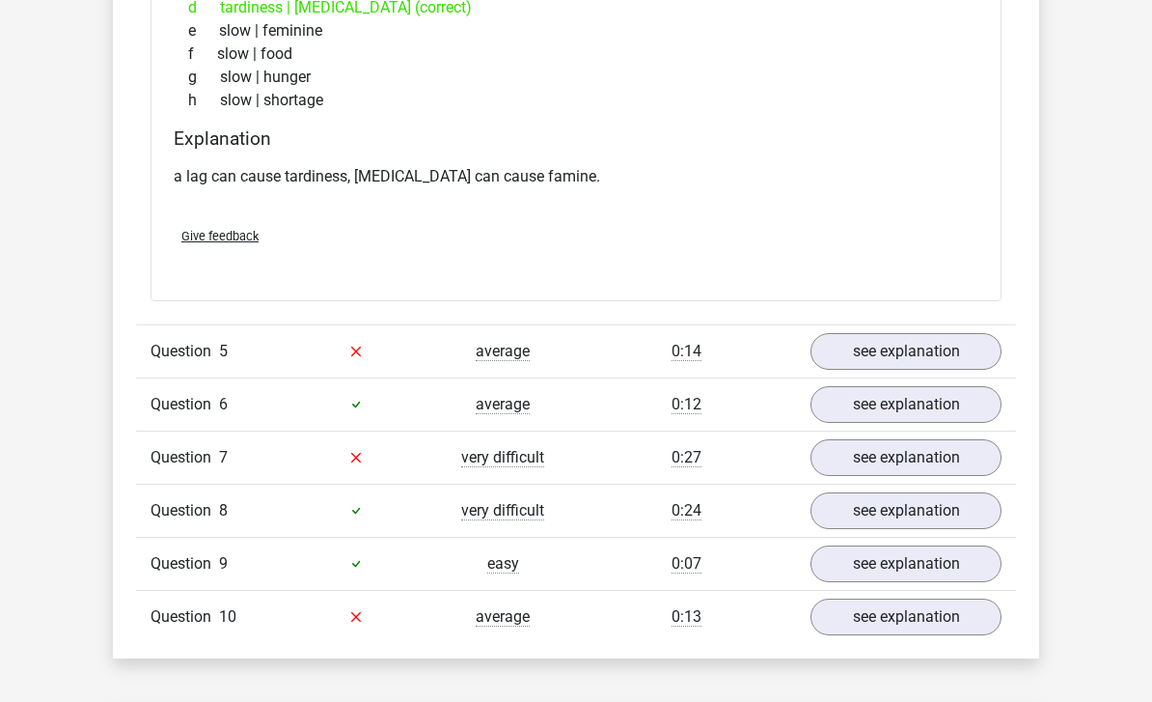
click at [954, 347] on link "see explanation" at bounding box center [906, 351] width 191 height 37
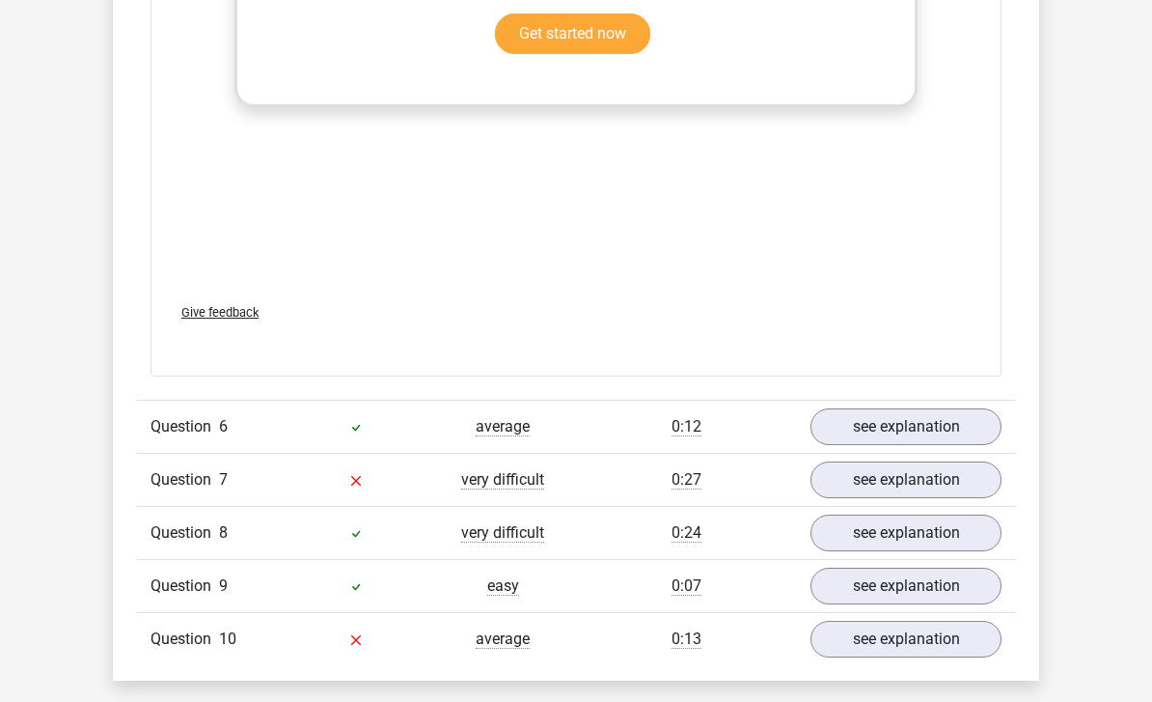
scroll to position [4946, 0]
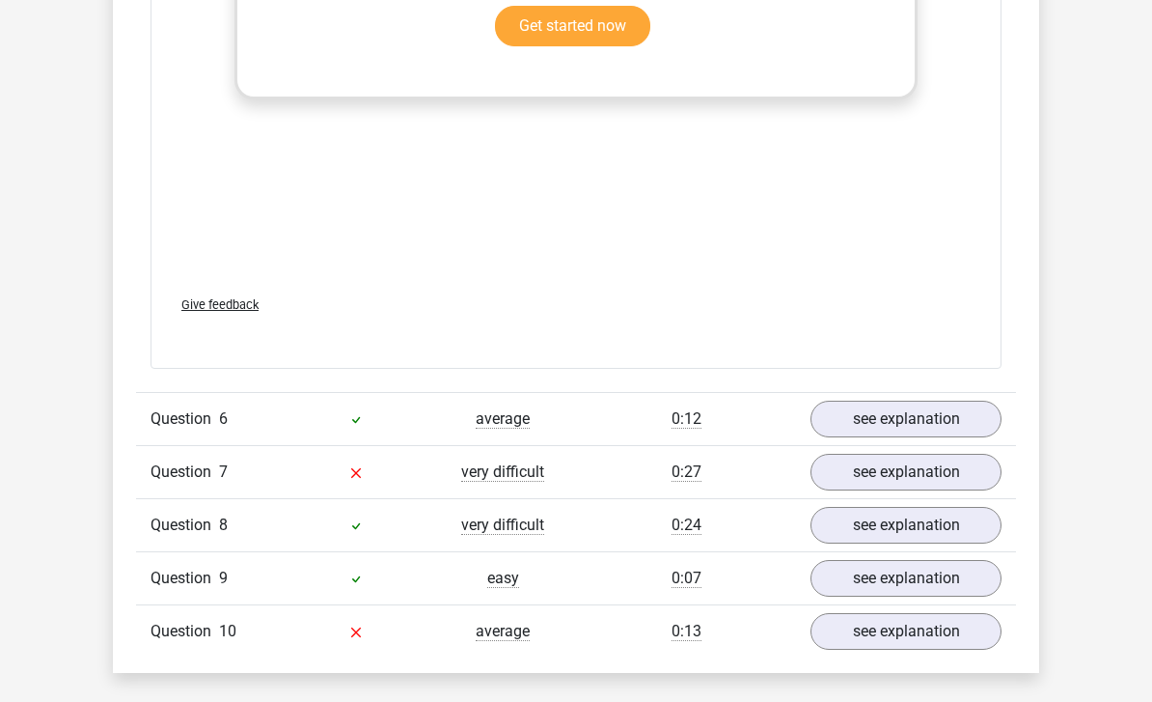
click at [919, 463] on link "see explanation" at bounding box center [906, 473] width 191 height 37
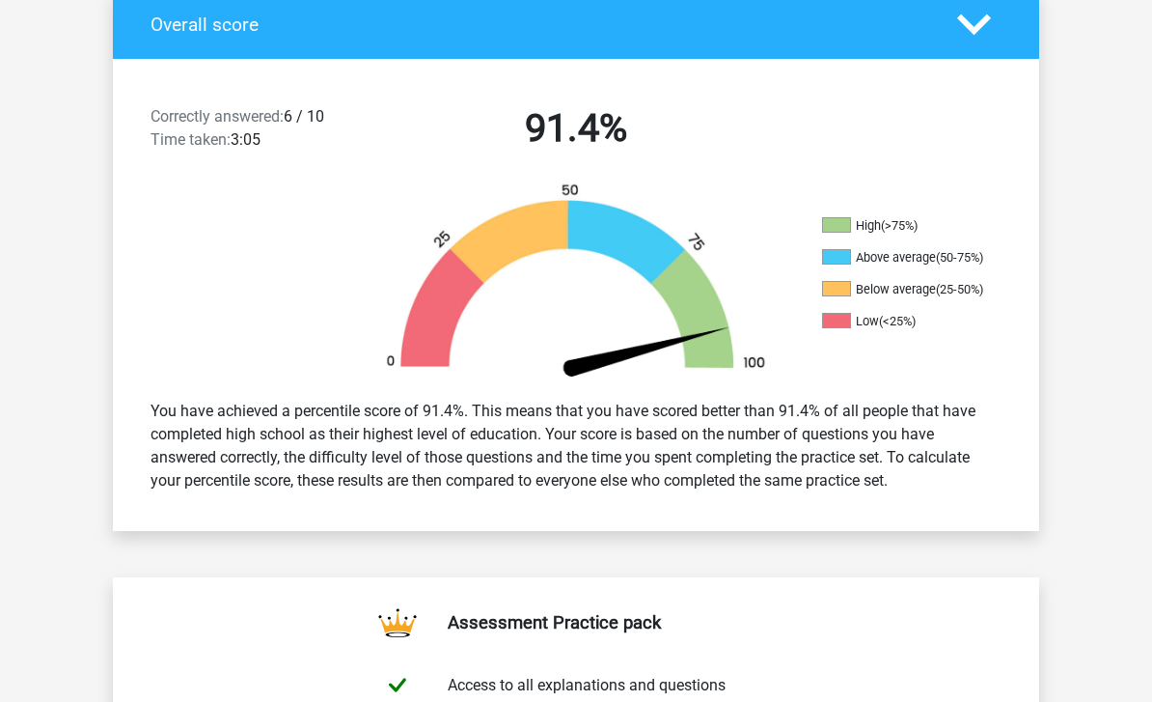
scroll to position [373, 0]
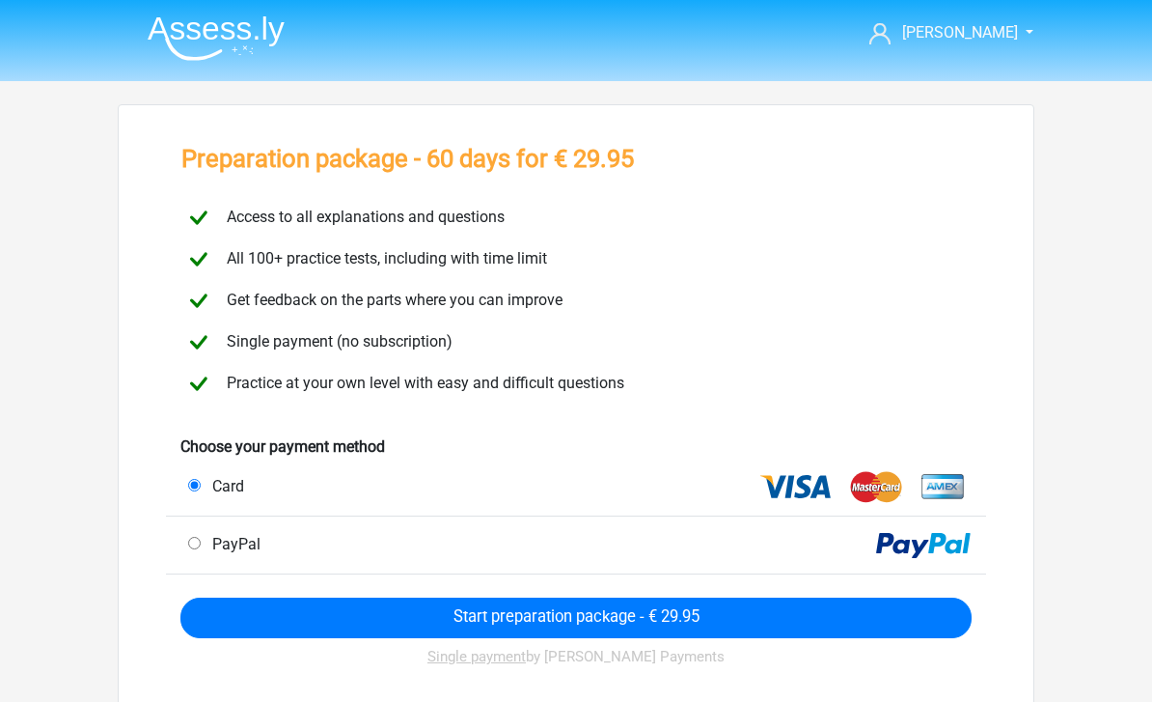
click at [296, 688] on div "By registering, you agree to the Privacy policy and Terms of service" at bounding box center [575, 710] width 791 height 69
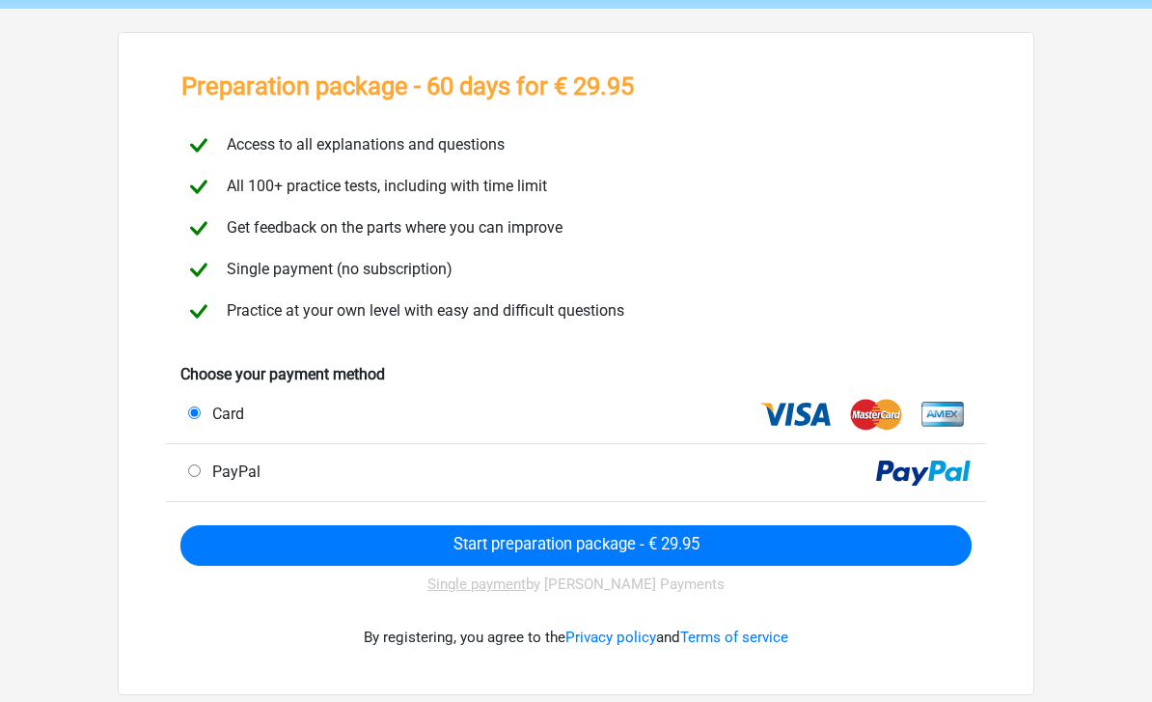
scroll to position [70, 0]
